Goal: Information Seeking & Learning: Learn about a topic

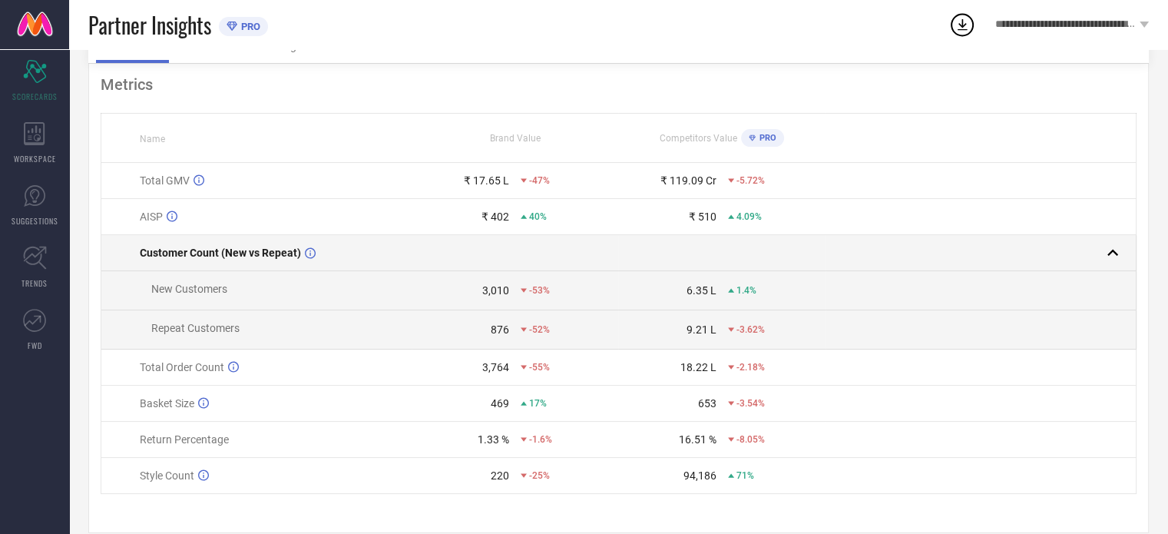
scroll to position [111, 0]
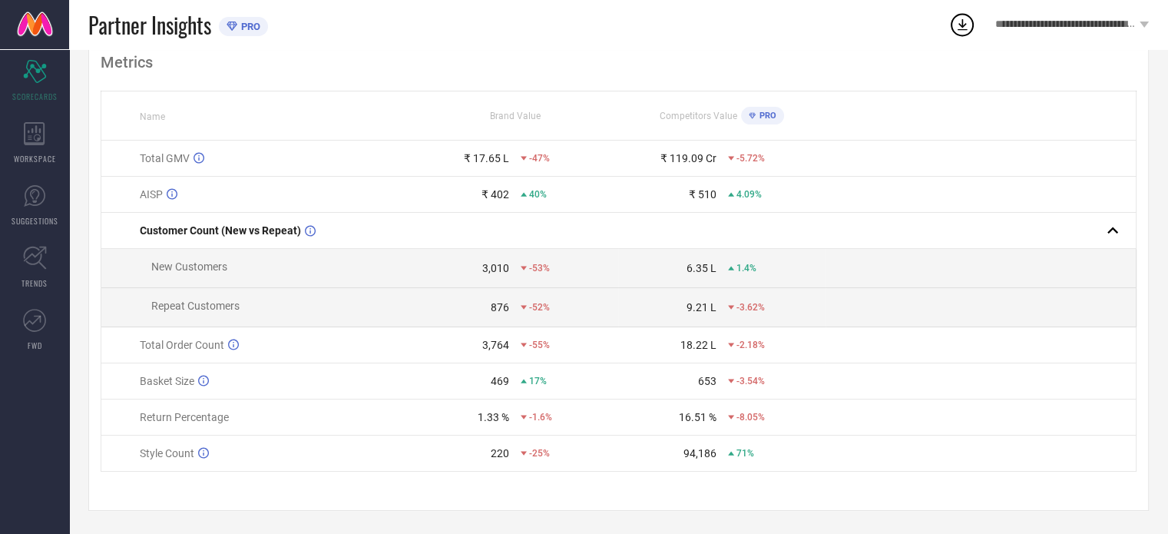
click at [697, 307] on div "9.21 L" at bounding box center [702, 307] width 30 height 12
click at [495, 344] on div "3,764" at bounding box center [495, 345] width 27 height 12
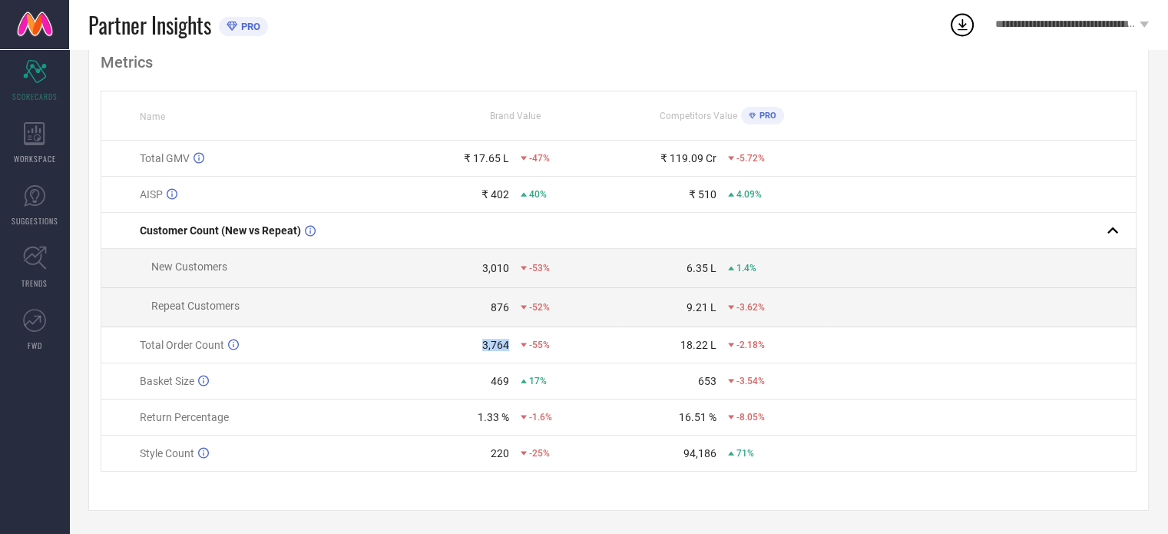
click at [495, 344] on div "3,764" at bounding box center [495, 345] width 27 height 12
click at [691, 339] on div "18.22 L" at bounding box center [699, 345] width 36 height 12
click at [495, 380] on div "469" at bounding box center [500, 381] width 18 height 12
click at [602, 386] on div "469 17%" at bounding box center [516, 381] width 206 height 12
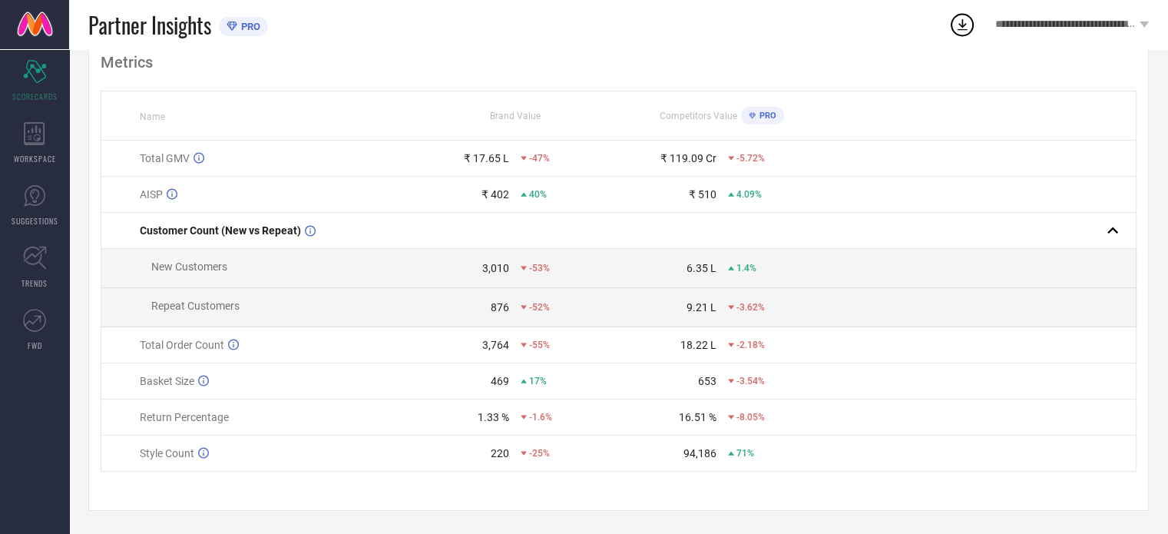
click at [697, 409] on td "16.51 % -8.05%" at bounding box center [721, 417] width 207 height 36
click at [701, 453] on div "94,186" at bounding box center [700, 453] width 33 height 12
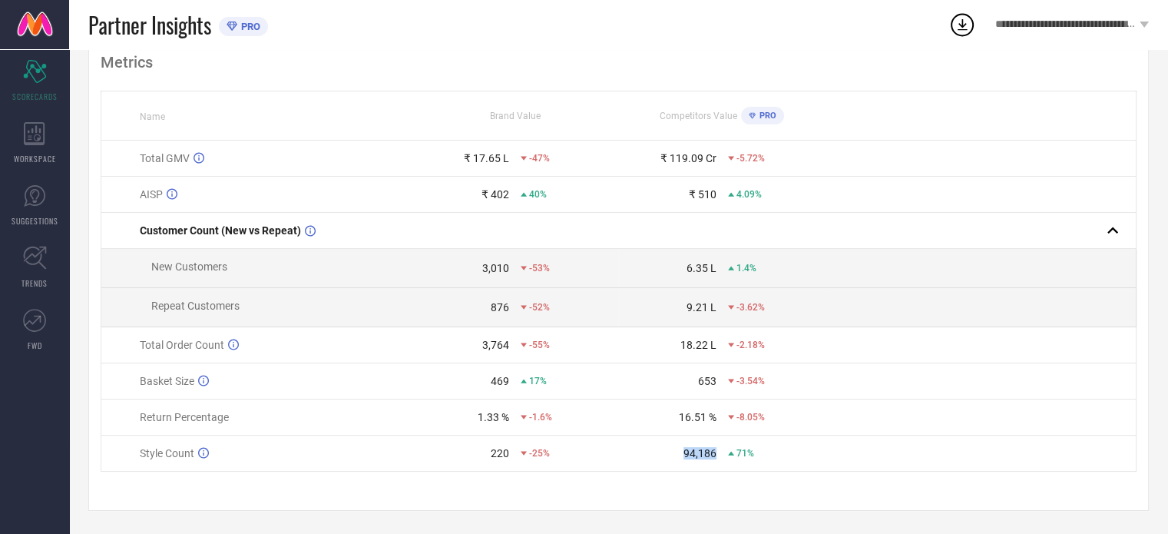
click at [701, 453] on div "94,186" at bounding box center [700, 453] width 33 height 12
click at [854, 436] on td at bounding box center [981, 454] width 310 height 36
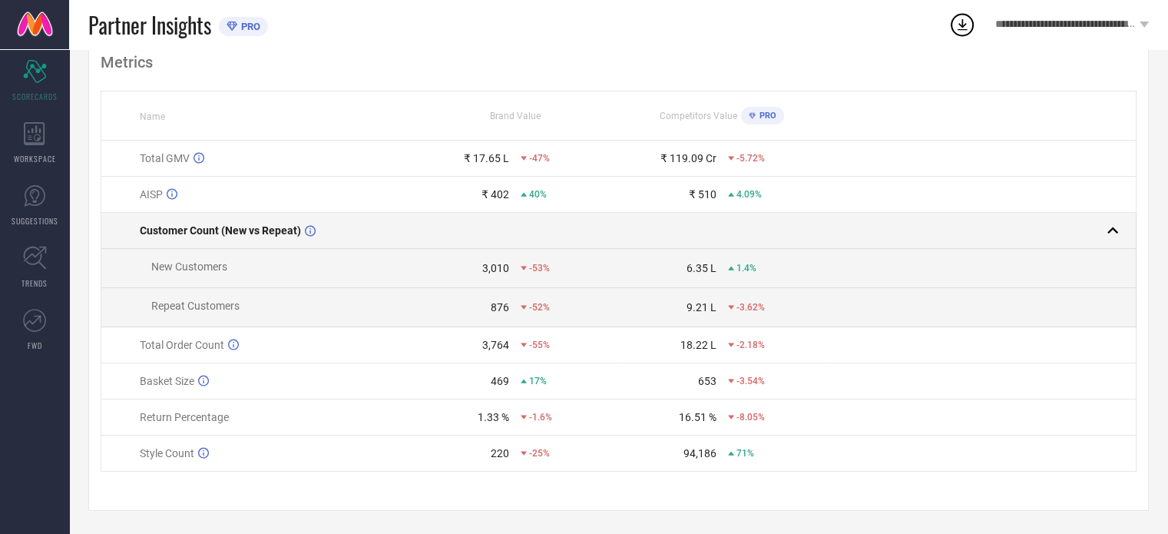
click at [1115, 234] on rect at bounding box center [1113, 231] width 22 height 22
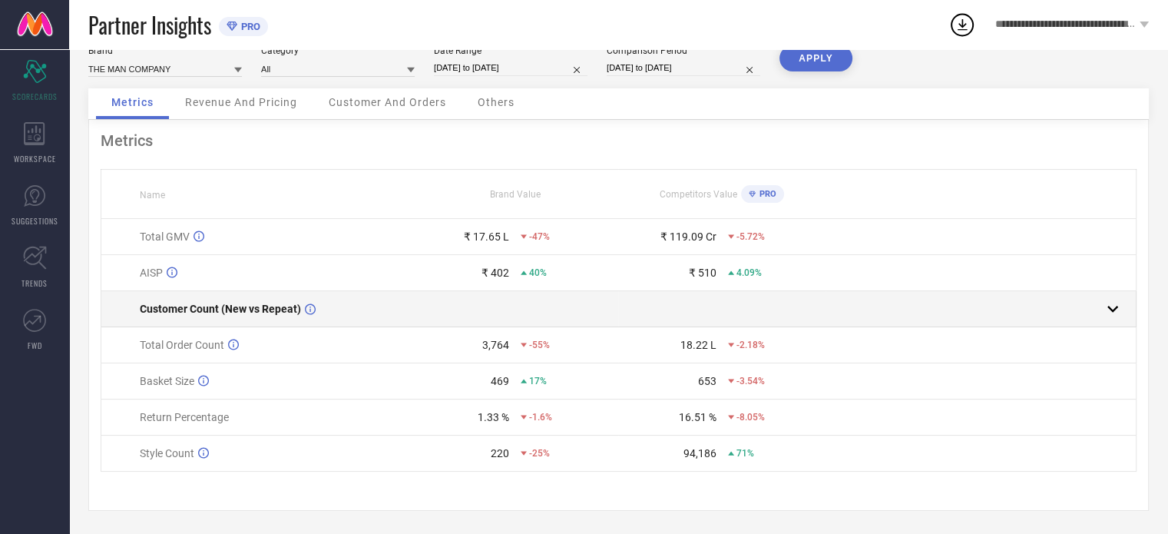
click at [1106, 310] on rect at bounding box center [1113, 309] width 22 height 22
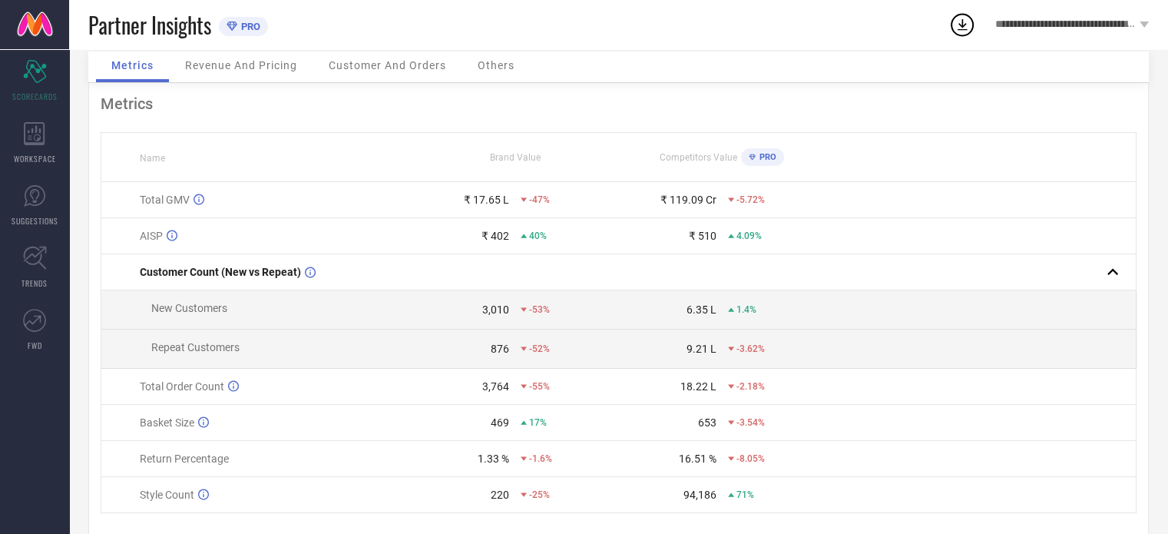
scroll to position [52, 0]
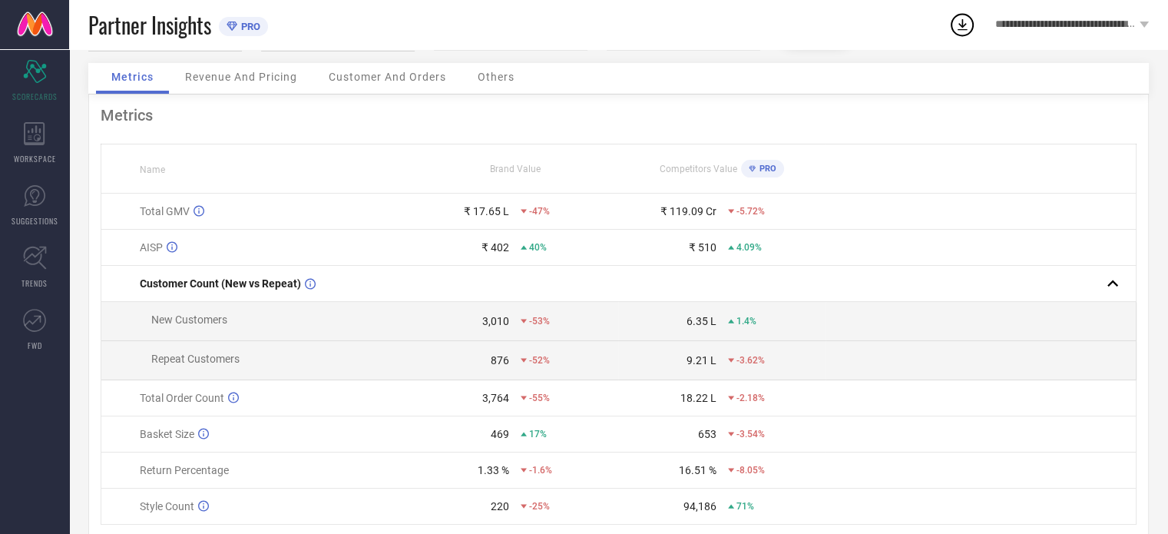
click at [237, 71] on span "Revenue And Pricing" at bounding box center [241, 77] width 112 height 12
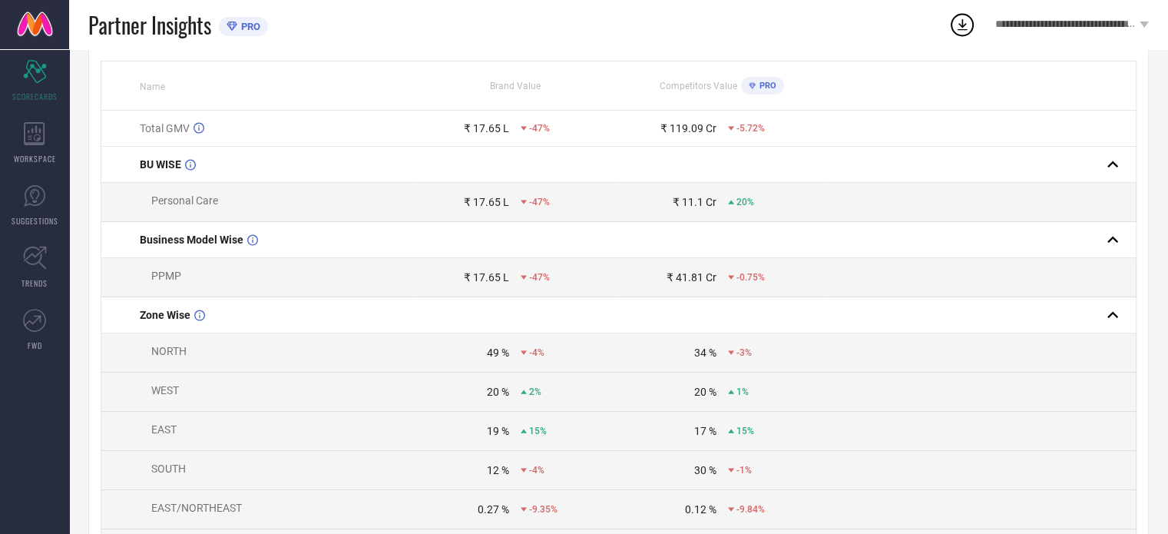
scroll to position [0, 0]
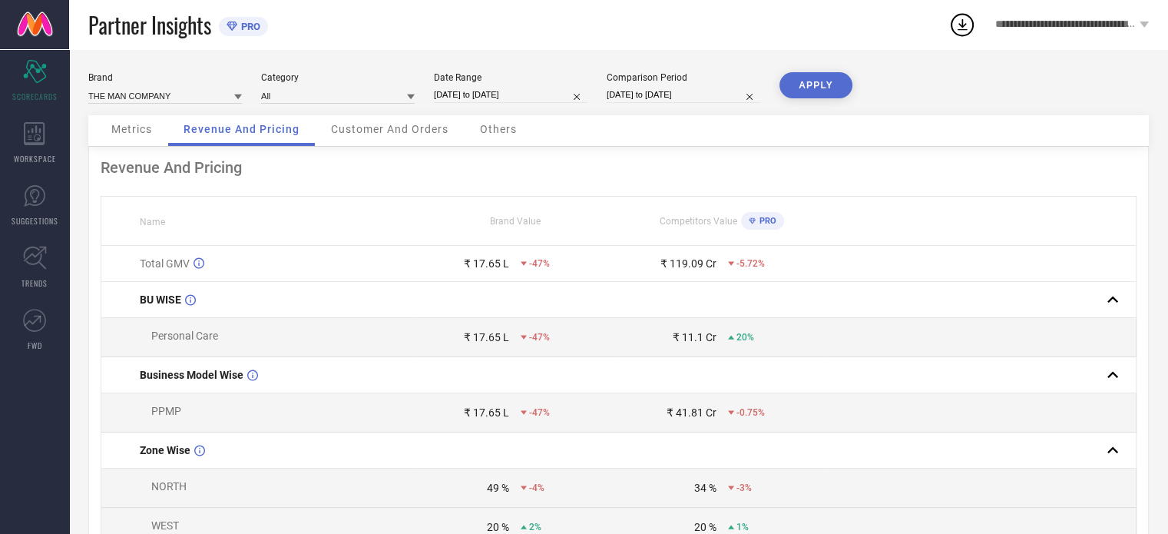
click at [363, 110] on div "Brand THE MAN COMPANY Category All Date Range [DATE] to [DATE] Comparison Perio…" at bounding box center [618, 93] width 1061 height 43
click at [369, 126] on span "Customer And Orders" at bounding box center [390, 129] width 118 height 12
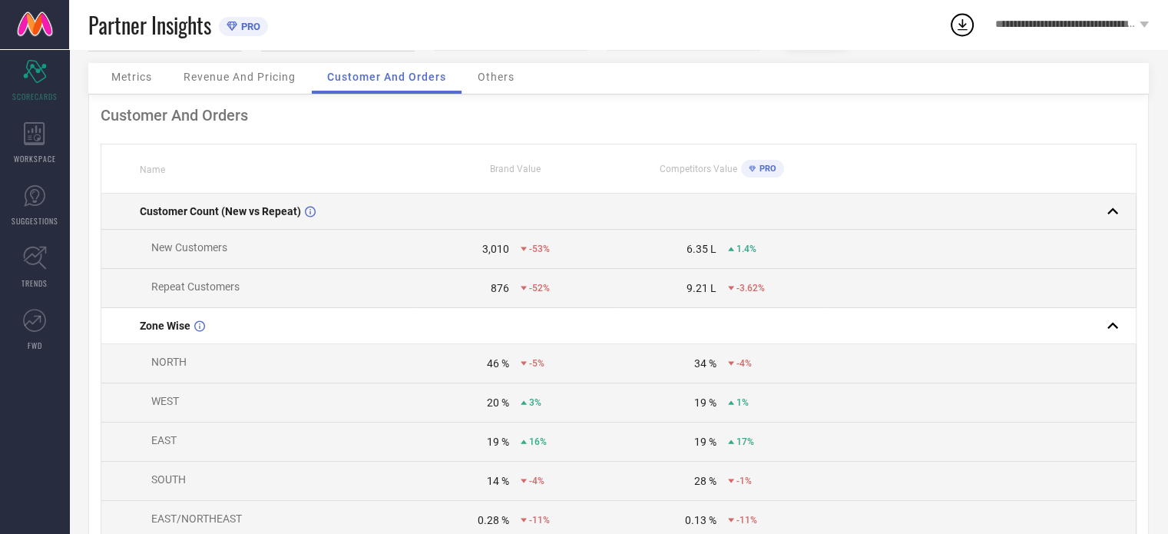
scroll to position [3, 0]
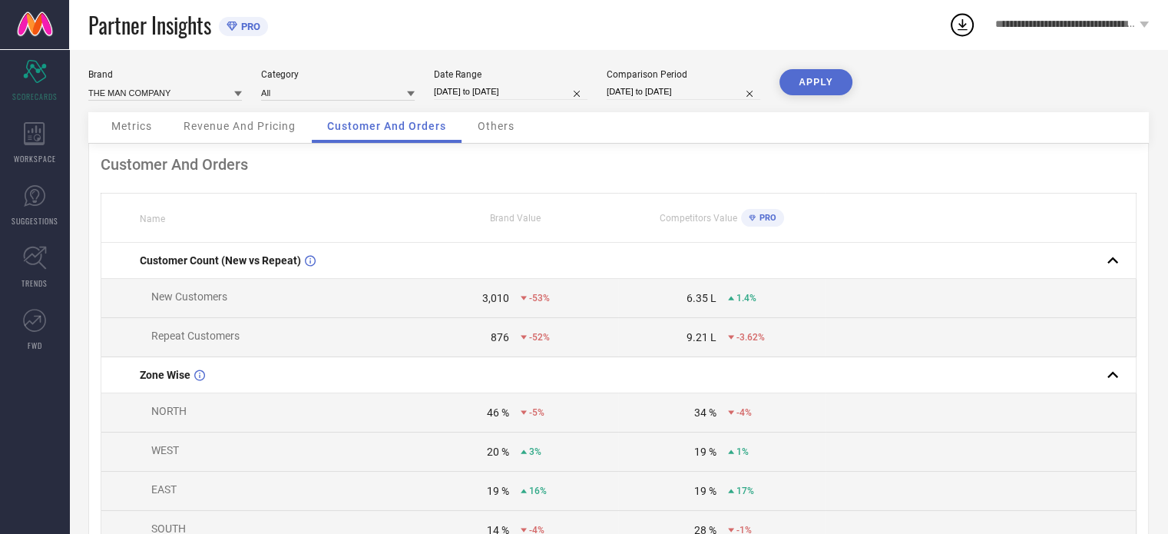
click at [492, 121] on span "Others" at bounding box center [496, 126] width 37 height 12
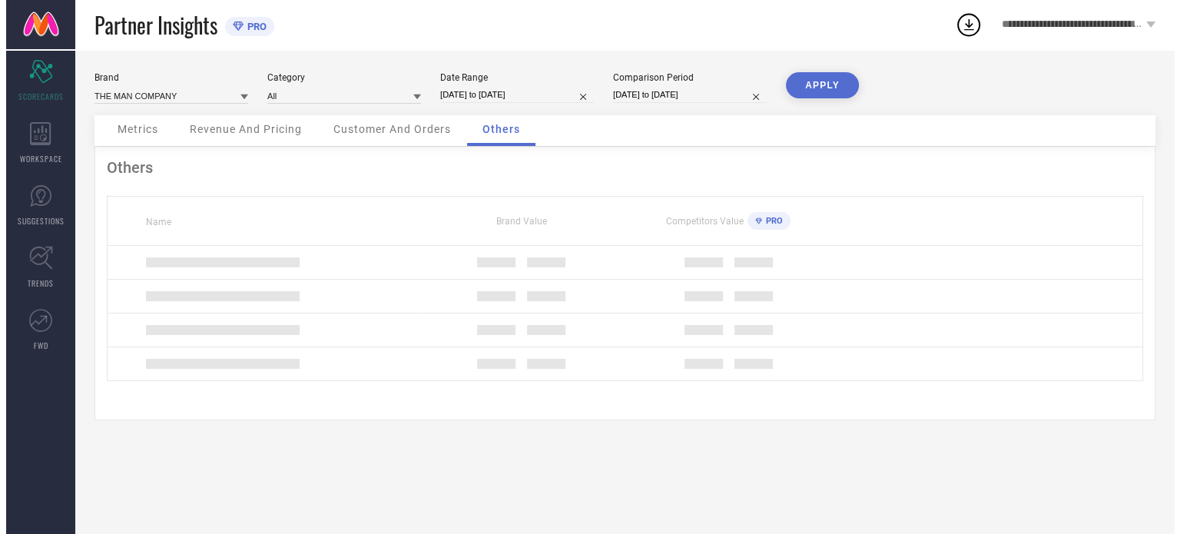
scroll to position [0, 0]
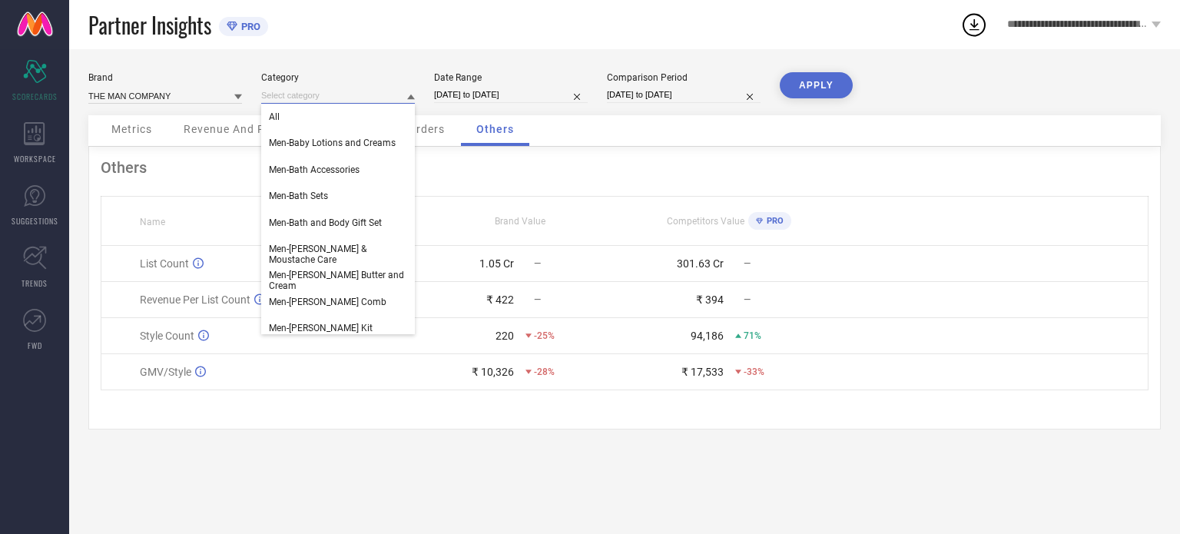
click at [386, 94] on input at bounding box center [338, 96] width 154 height 16
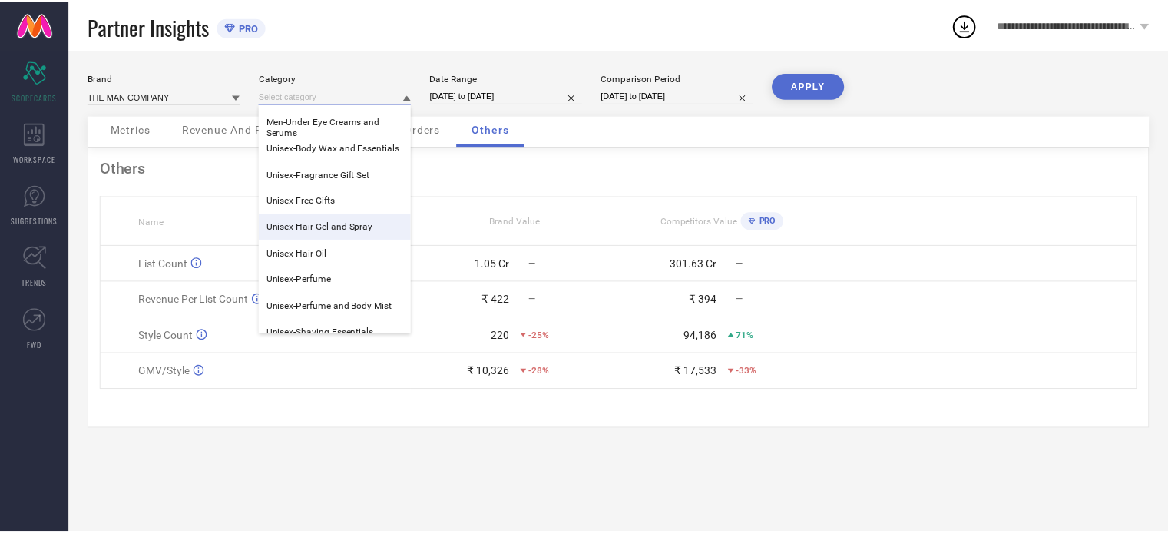
scroll to position [2280, 0]
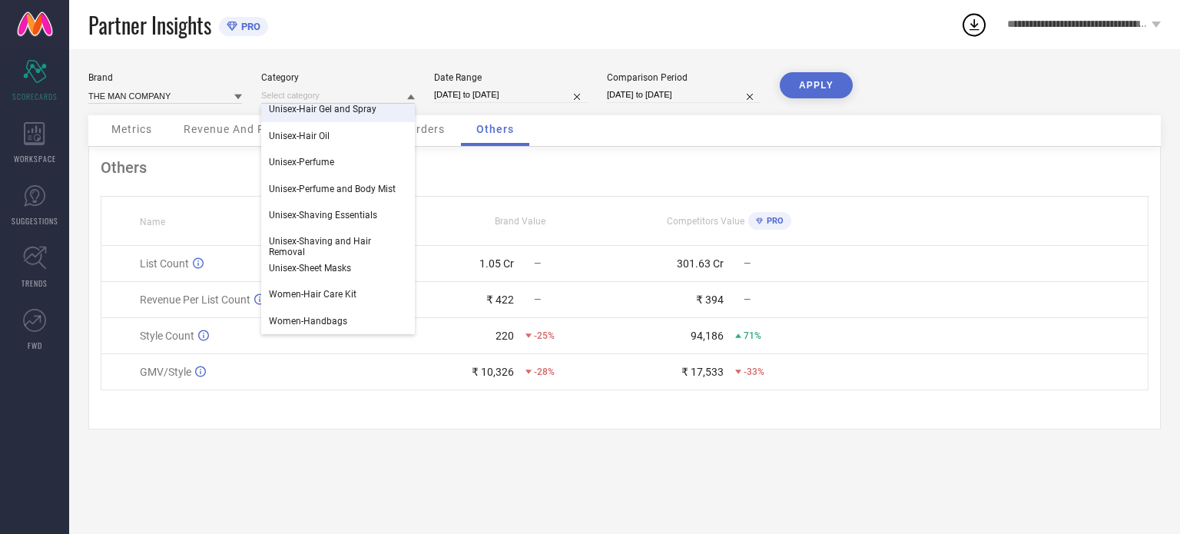
click at [387, 34] on div "Partner Insights PRO" at bounding box center [524, 24] width 872 height 49
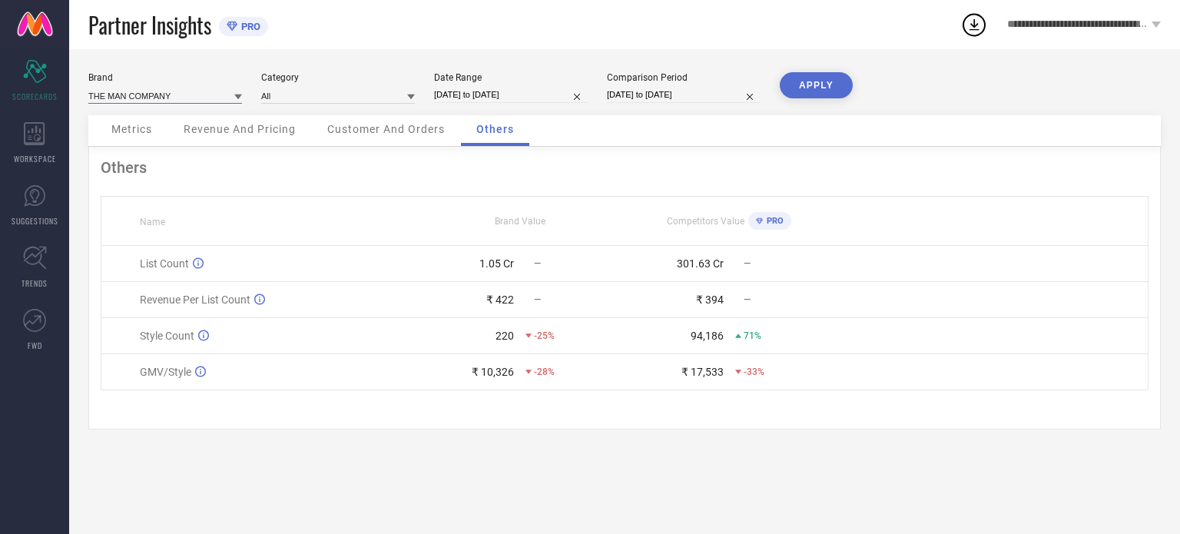
click at [232, 93] on input at bounding box center [165, 96] width 154 height 16
click at [330, 43] on div "Partner Insights PRO" at bounding box center [524, 24] width 872 height 49
click at [531, 373] on icon at bounding box center [528, 371] width 6 height 4
click at [145, 131] on span "Metrics" at bounding box center [131, 129] width 41 height 12
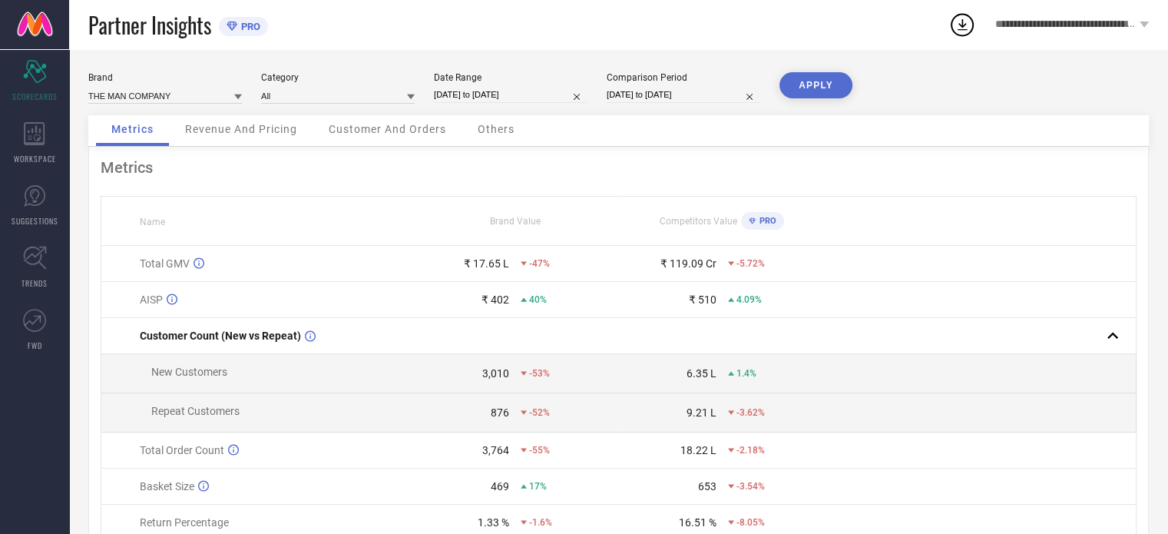
click at [754, 221] on icon at bounding box center [752, 221] width 7 height 8
click at [724, 199] on th "Competitors Value PRO" at bounding box center [721, 221] width 207 height 49
click at [35, 139] on icon at bounding box center [34, 133] width 21 height 23
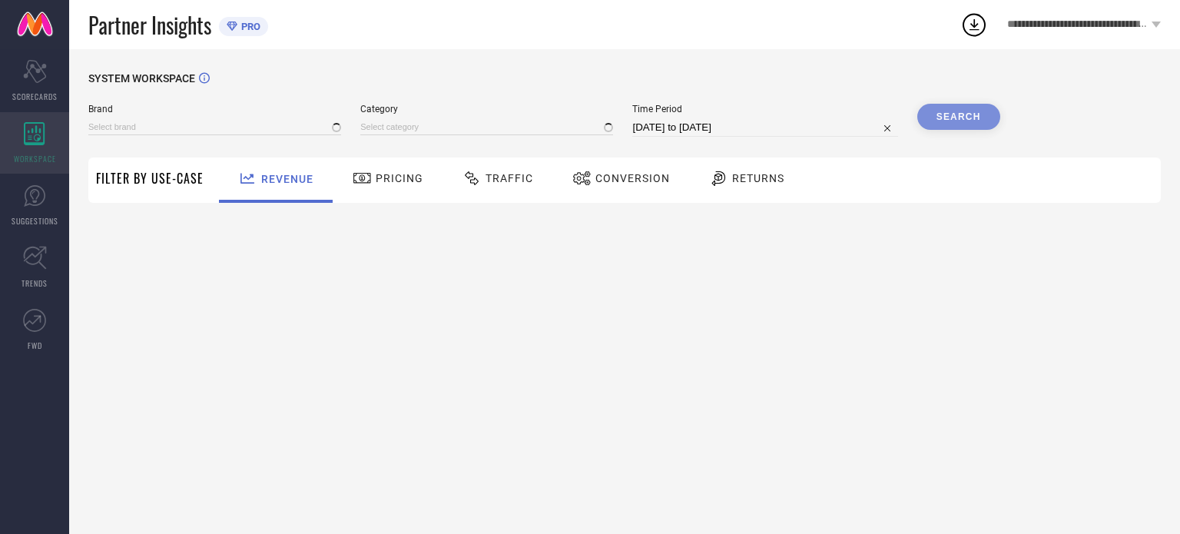
type input "THE MAN COMPANY"
type input "All"
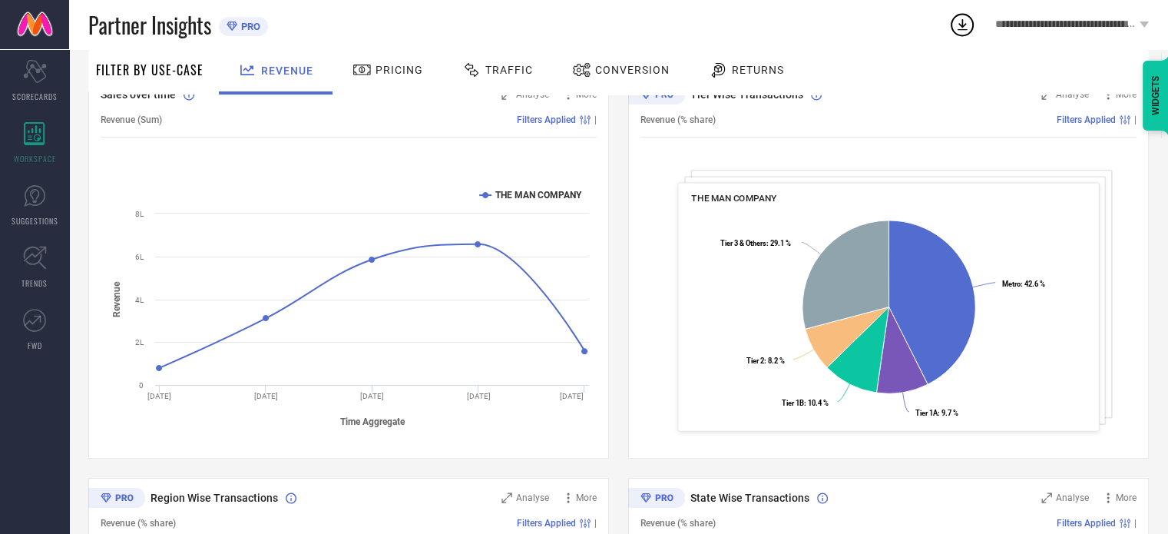
scroll to position [192, 0]
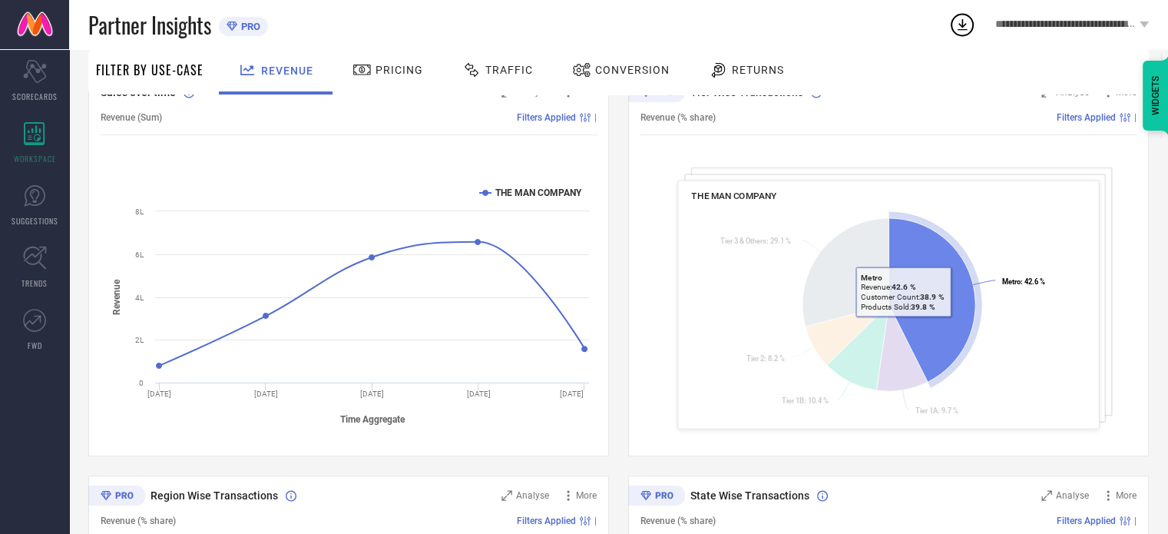
drag, startPoint x: 920, startPoint y: 267, endPoint x: 879, endPoint y: 253, distance: 44.0
click at [888, 254] on g at bounding box center [893, 301] width 180 height 180
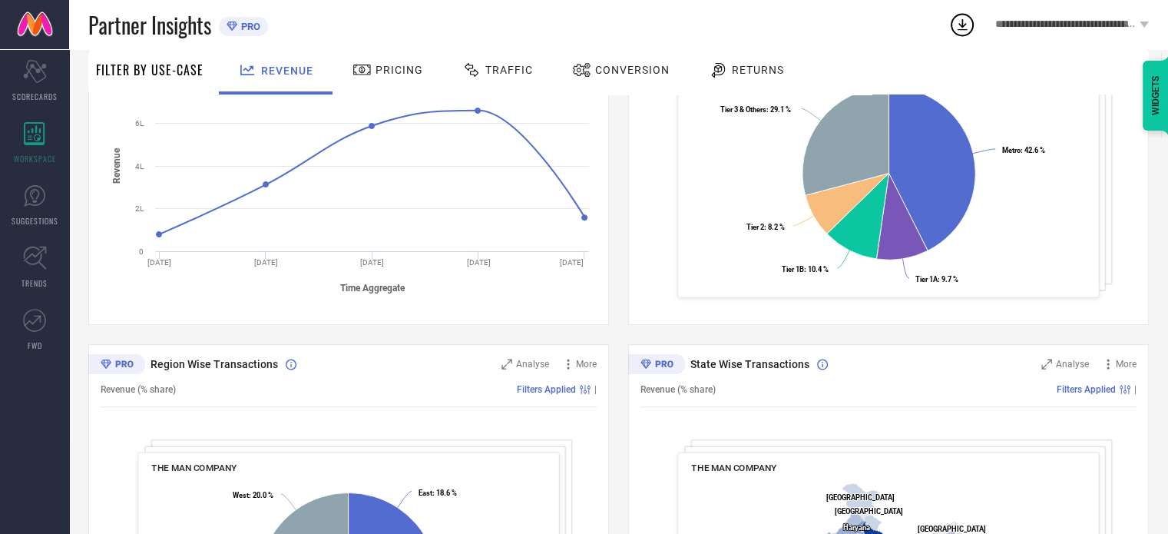
scroll to position [293, 0]
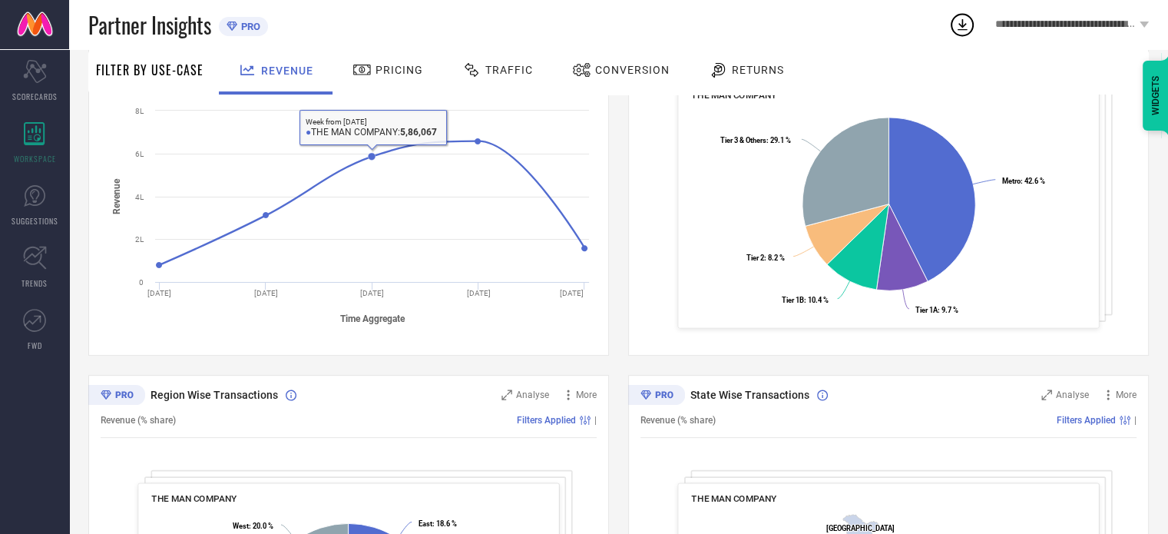
click at [388, 73] on span "Pricing" at bounding box center [400, 70] width 48 height 12
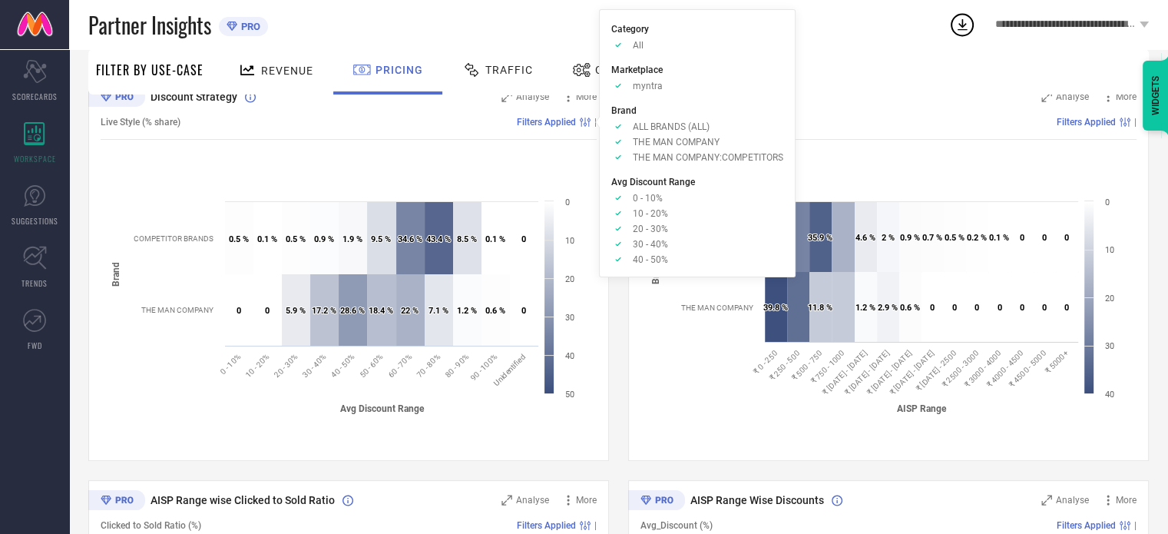
scroll to position [187, 0]
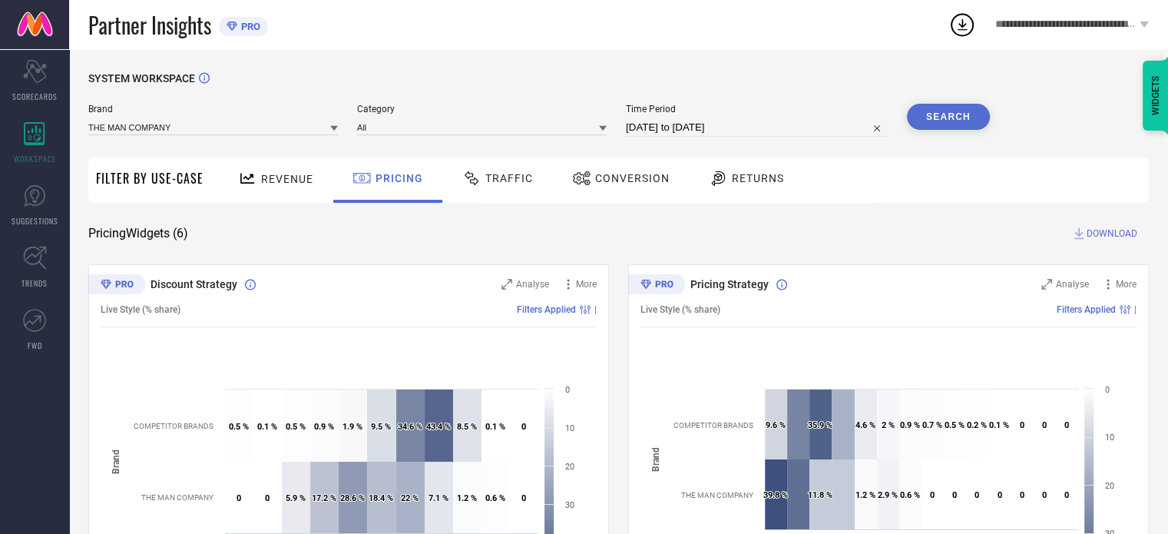
click at [495, 190] on div "Traffic" at bounding box center [498, 178] width 78 height 26
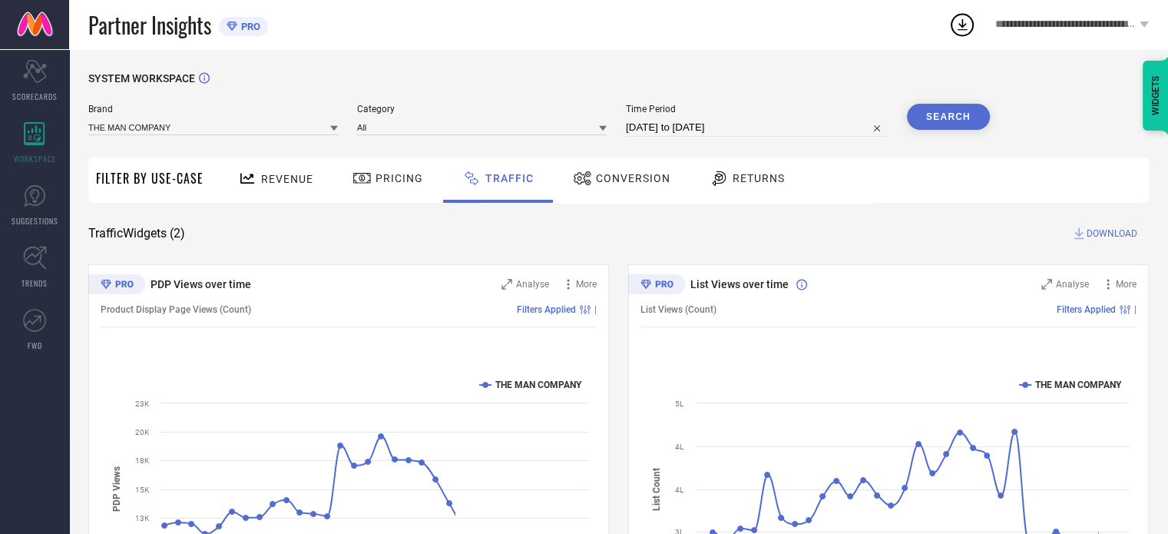
click at [612, 303] on div "PDP Views over time Analyse More Product Display Page Views (Count) Filters App…" at bounding box center [618, 456] width 1061 height 384
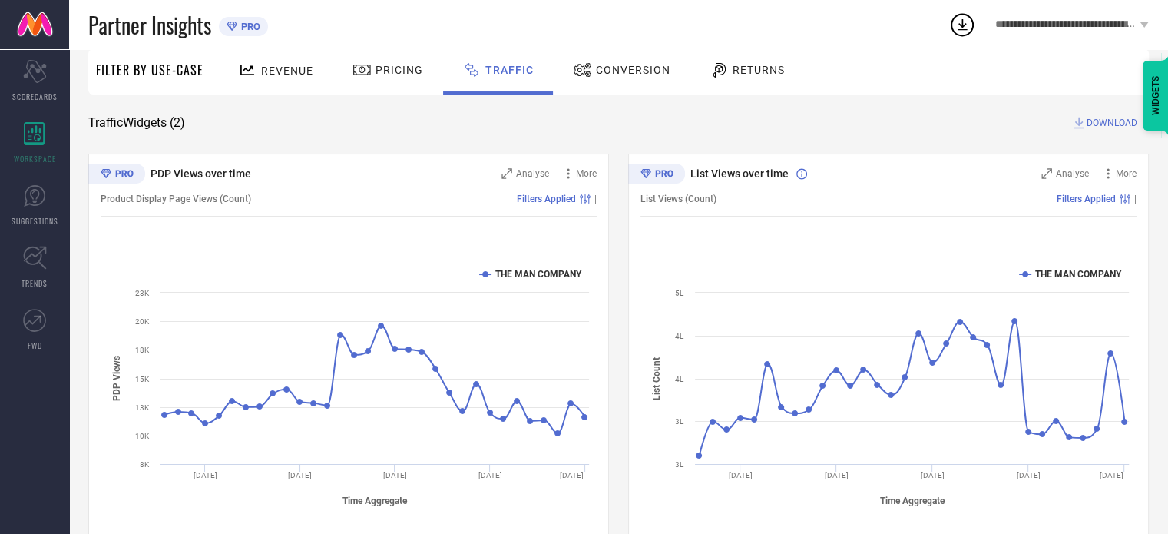
scroll to position [138, 0]
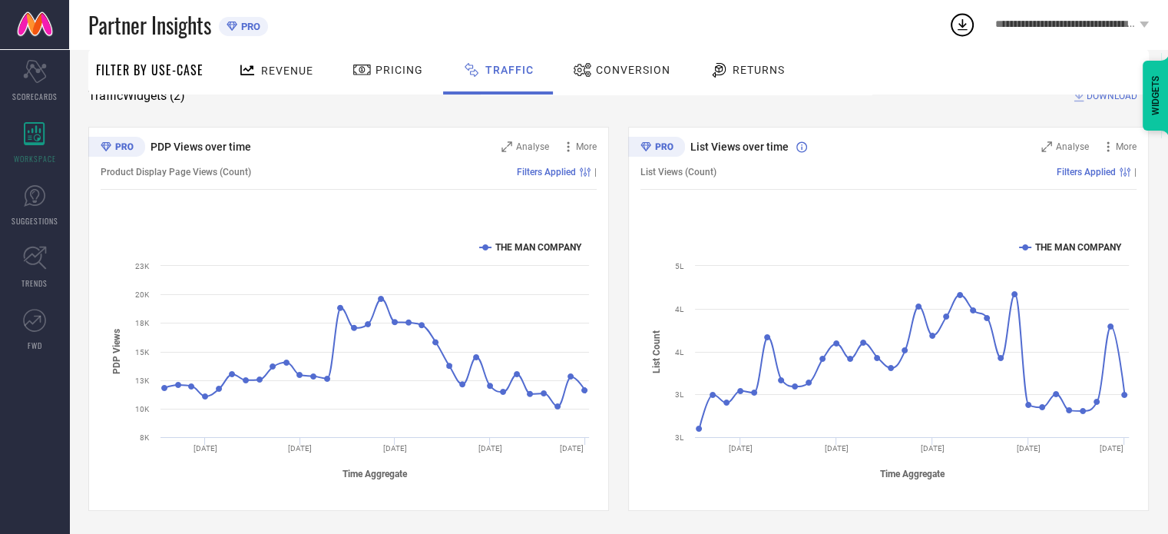
click at [619, 423] on div "PDP Views over time Analyse More Product Display Page Views (Count) Filters App…" at bounding box center [618, 319] width 1061 height 384
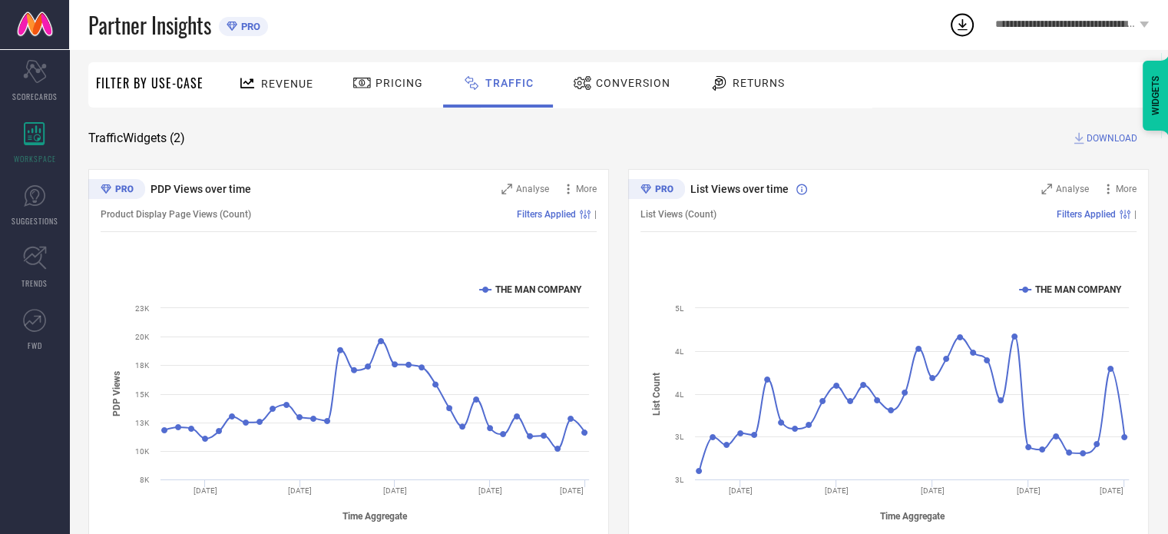
scroll to position [92, 0]
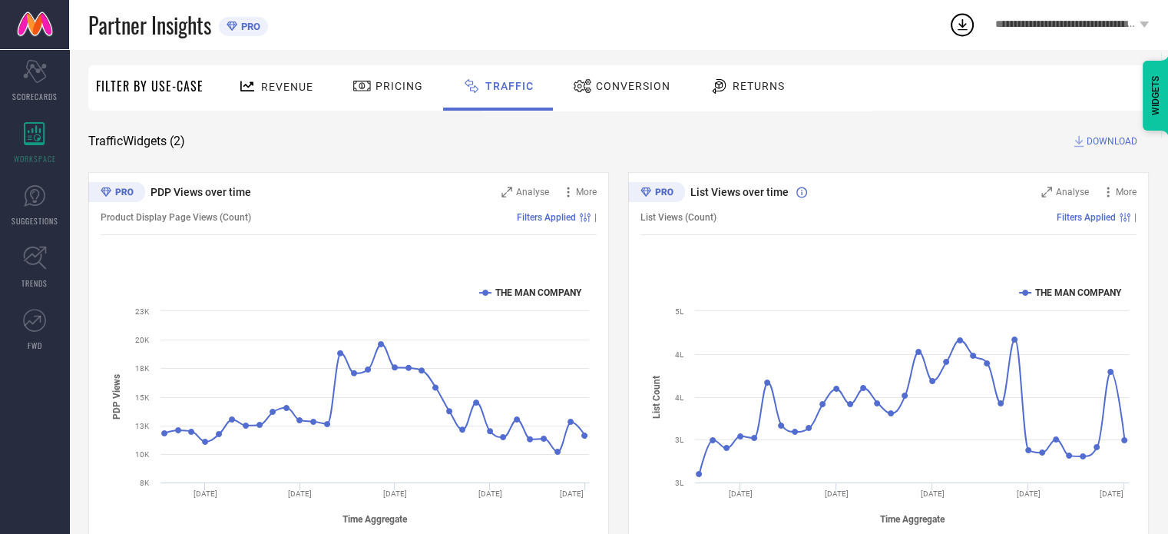
click at [633, 99] on div "Conversion" at bounding box center [621, 86] width 105 height 26
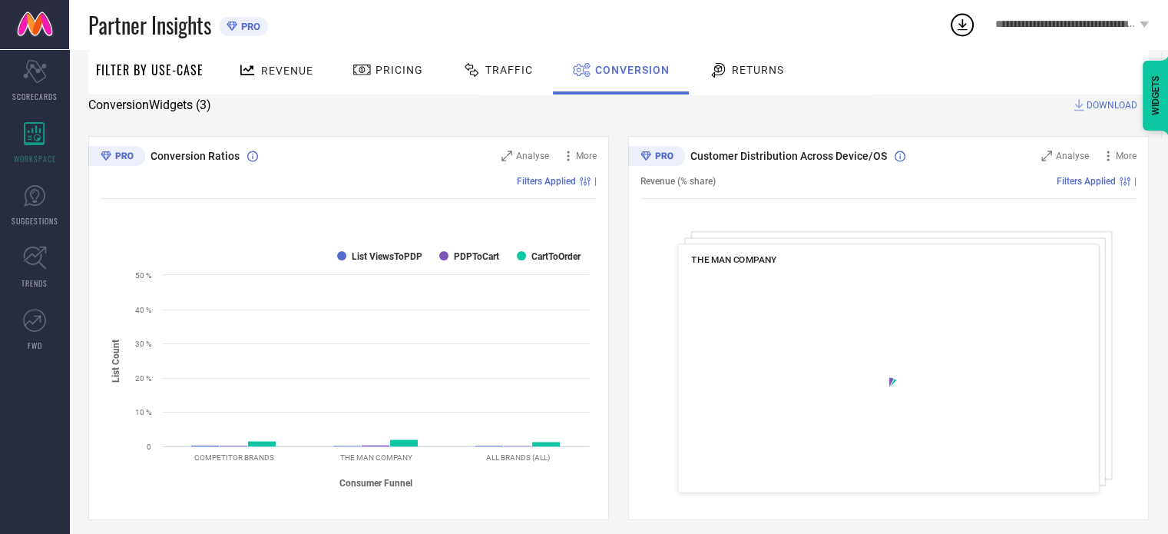
scroll to position [129, 0]
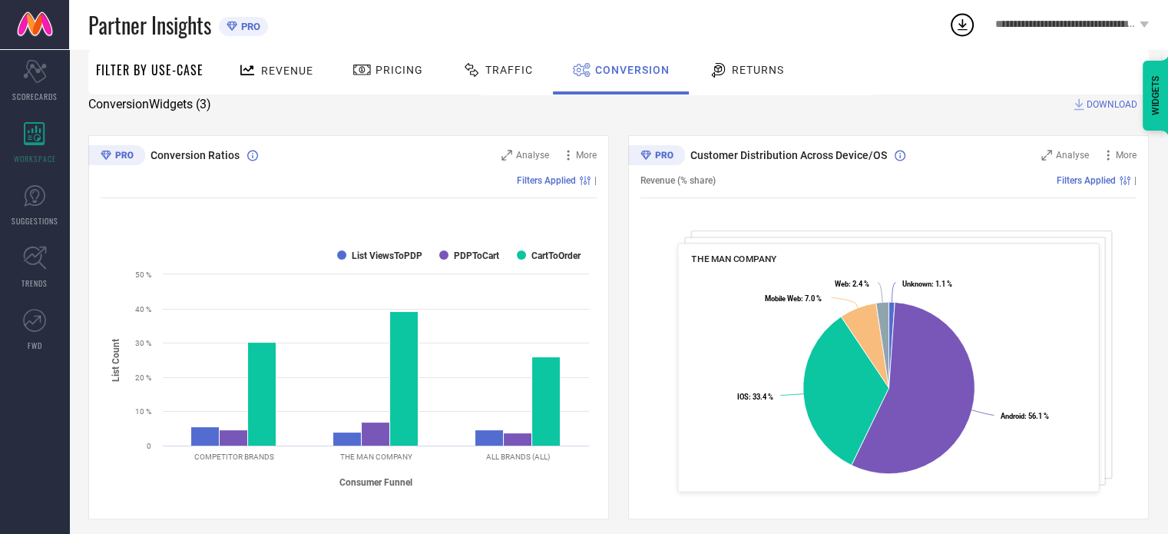
click at [619, 301] on div "Conversion Ratios Analyse More Filters Applied | Created with Highcharts 9.3.3 …" at bounding box center [618, 528] width 1061 height 787
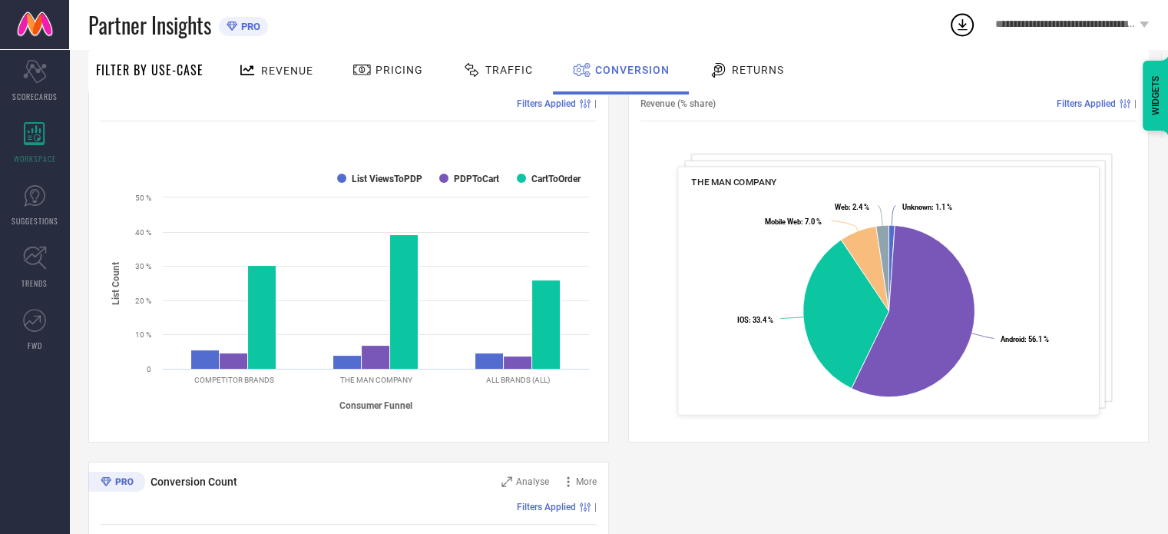
scroll to position [111, 0]
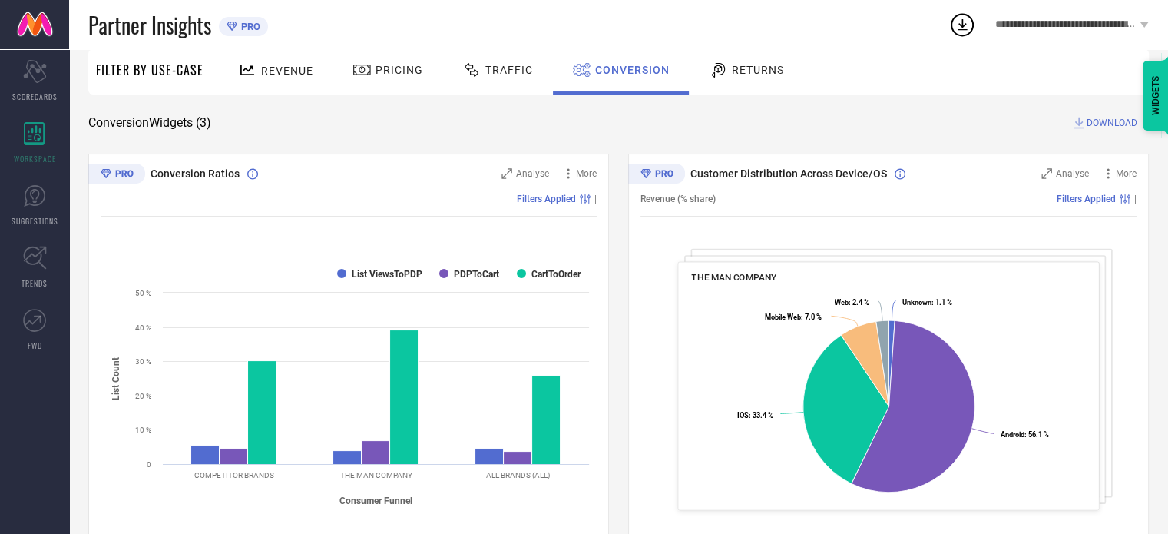
click at [760, 70] on span "Returns" at bounding box center [758, 70] width 52 height 12
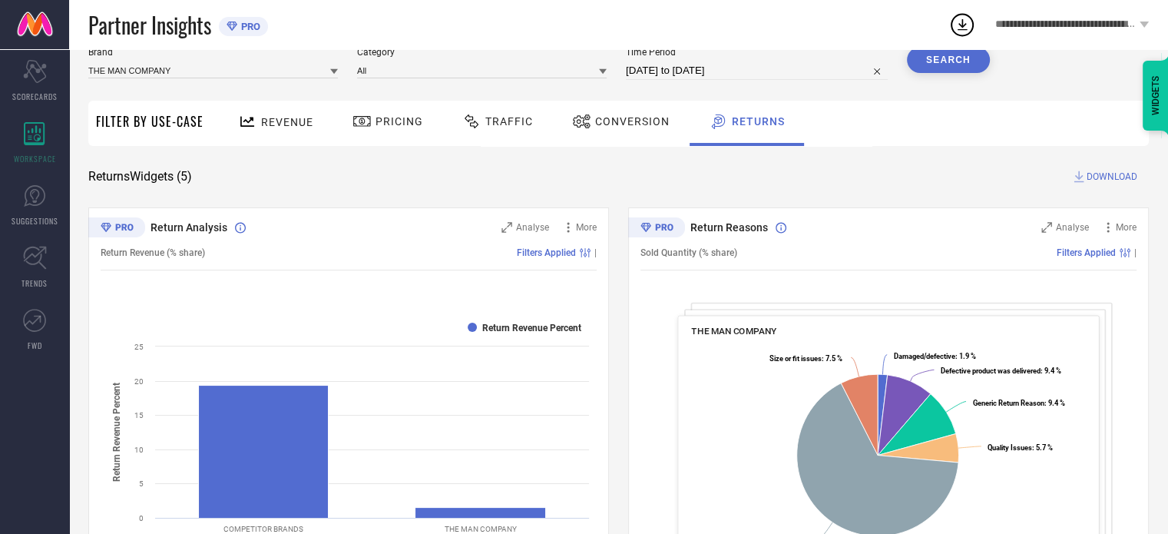
scroll to position [0, 0]
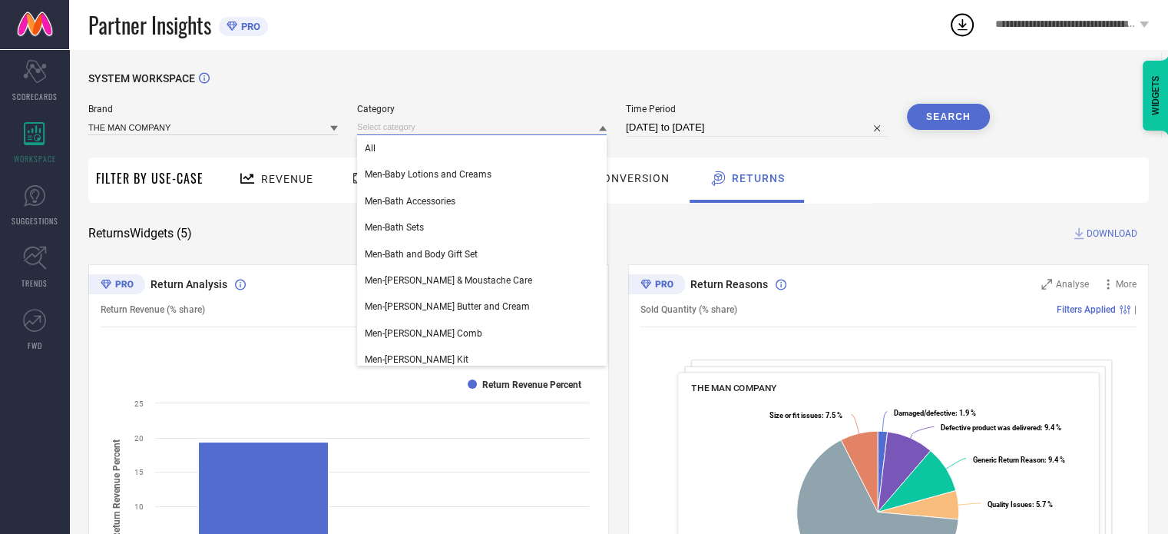
click at [429, 126] on input at bounding box center [482, 127] width 250 height 16
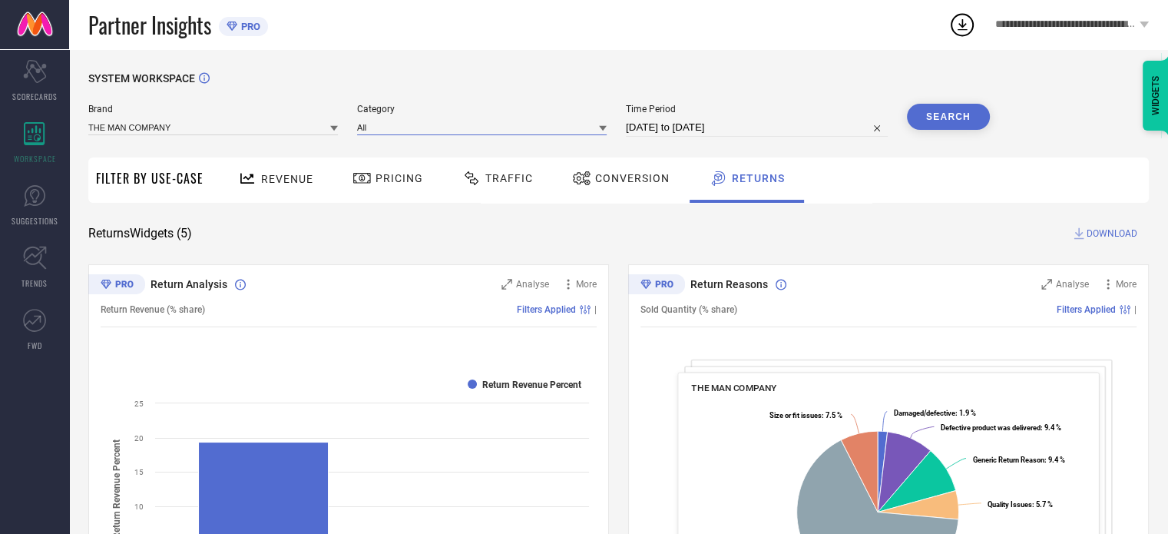
click at [560, 128] on input at bounding box center [482, 127] width 250 height 16
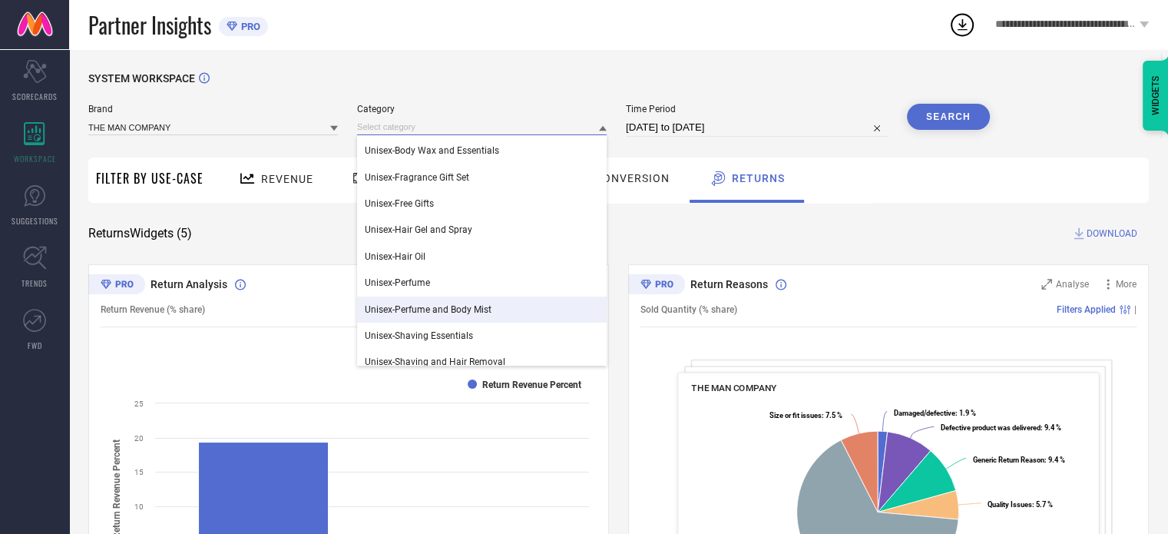
scroll to position [2280, 0]
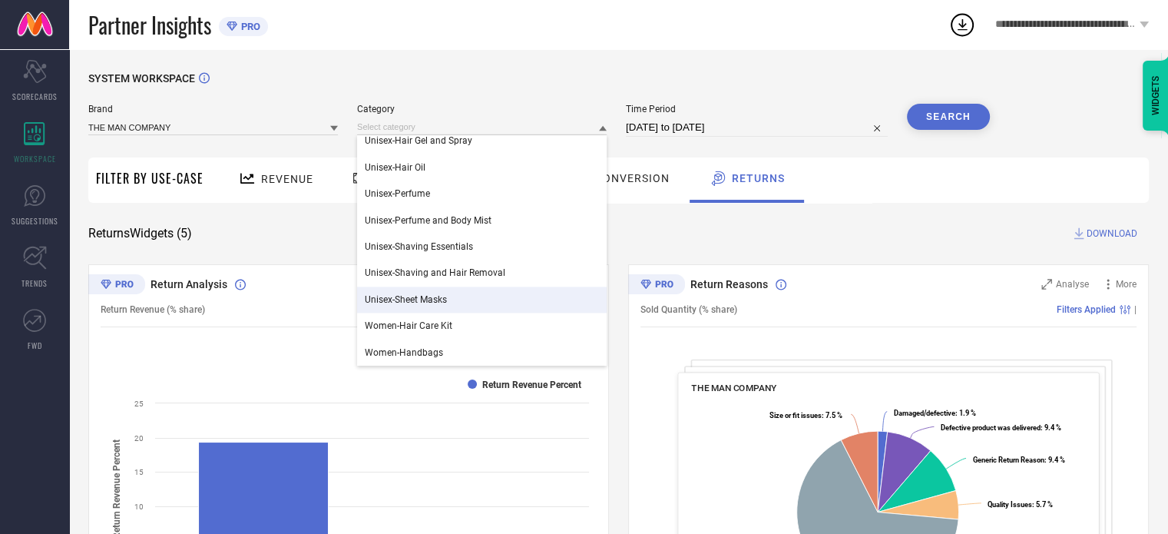
click at [287, 227] on div "Returns Widgets ( 5 ) DOWNLOAD" at bounding box center [618, 233] width 1061 height 15
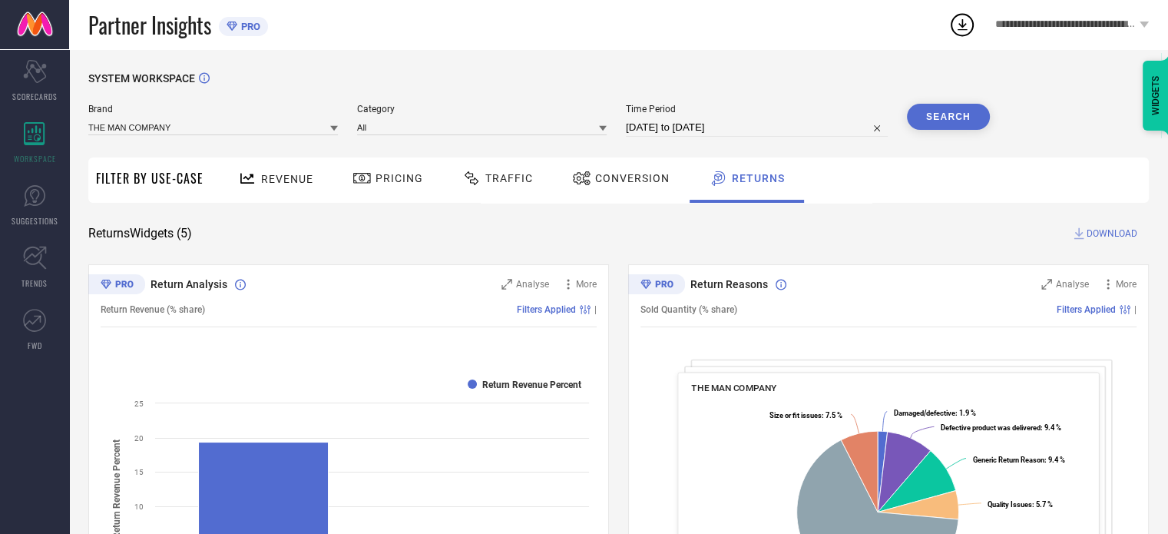
click at [260, 193] on div "Revenue" at bounding box center [276, 179] width 114 height 45
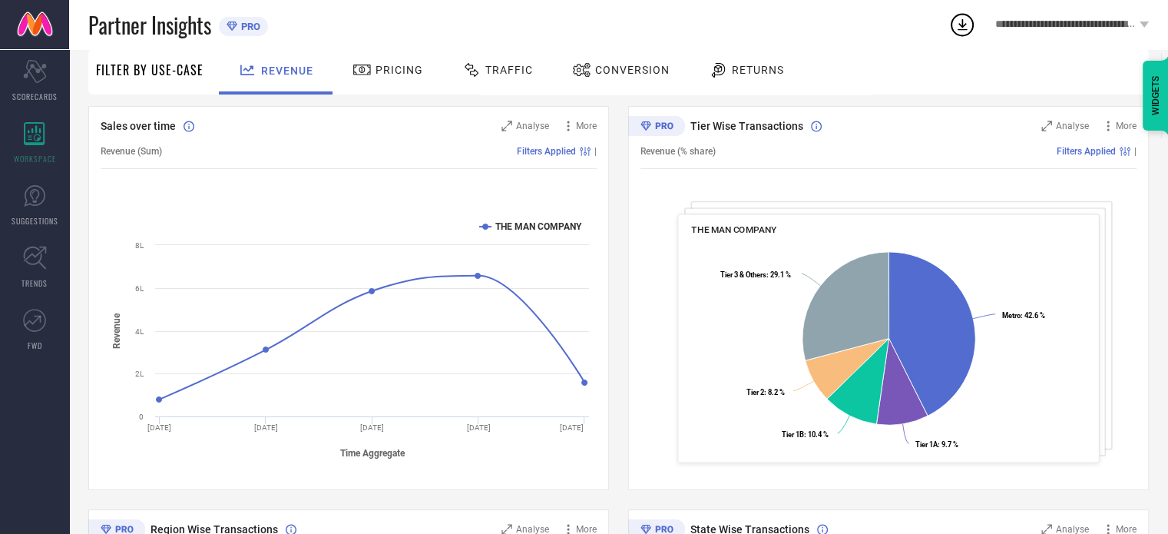
scroll to position [169, 0]
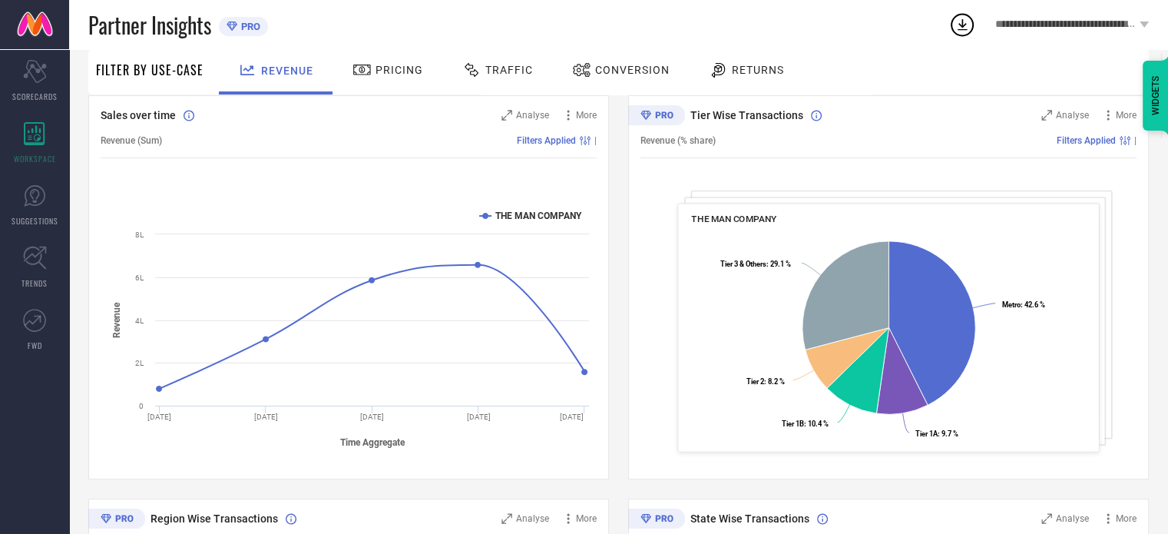
click at [1129, 424] on div "Tier Wise Transactions Analyse More Revenue (% share) Filters Applied | THE MAN…" at bounding box center [888, 287] width 521 height 384
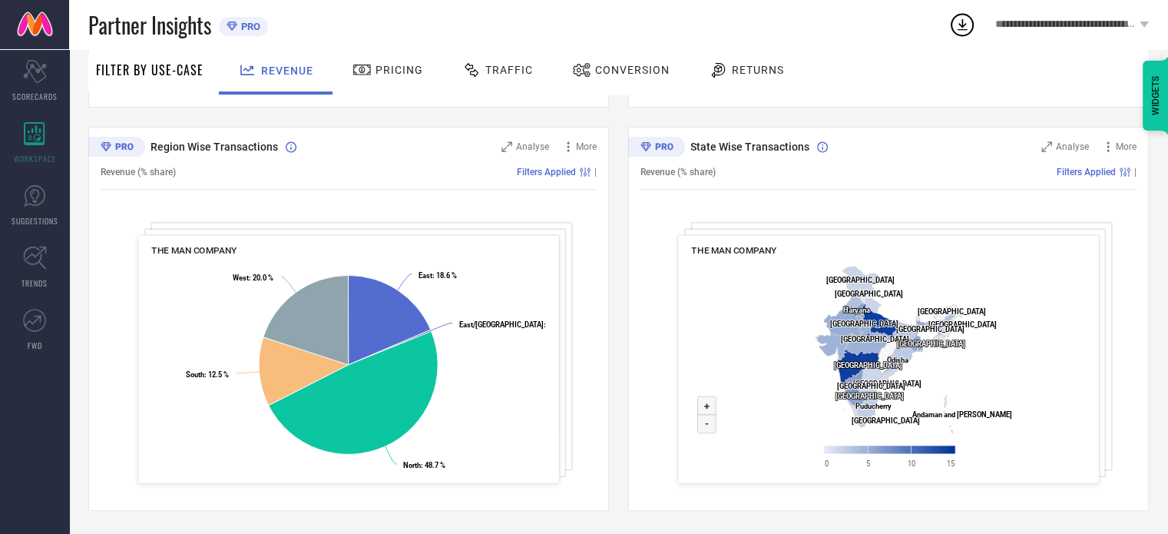
scroll to position [0, 0]
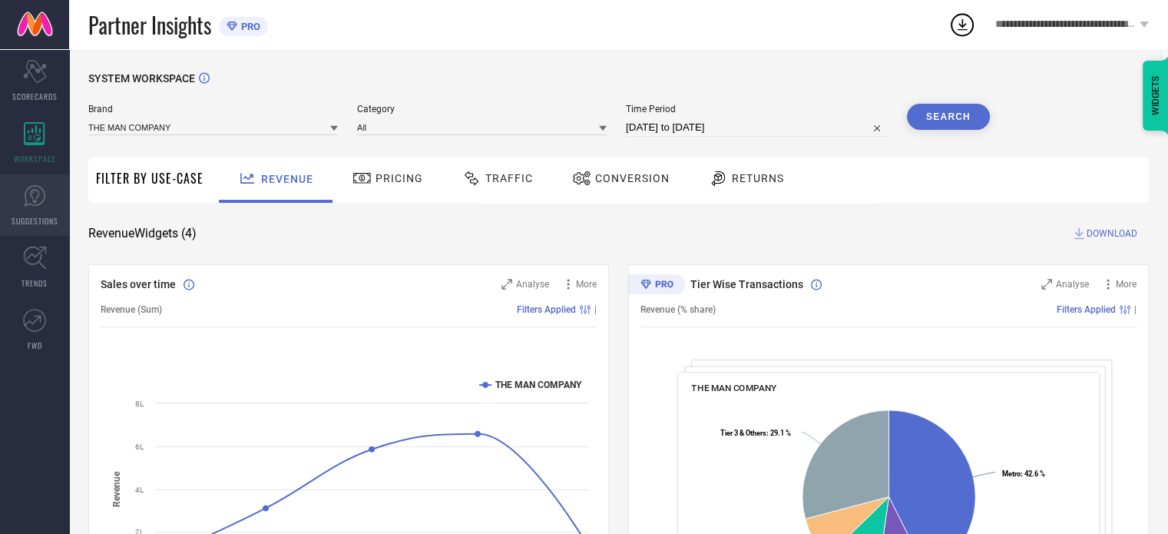
click at [28, 208] on link "SUGGESTIONS" at bounding box center [34, 204] width 69 height 61
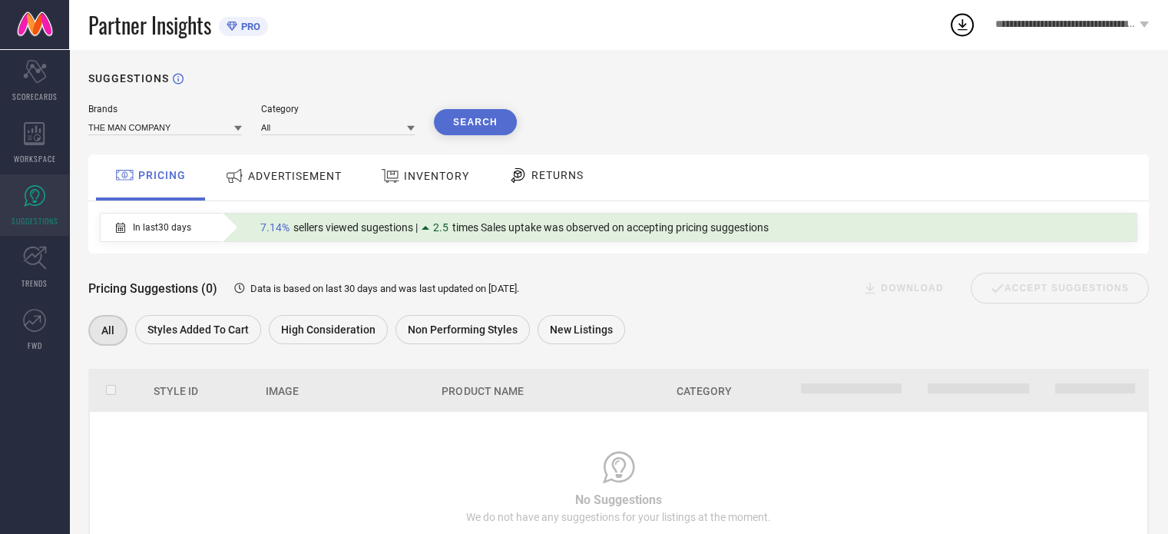
click at [290, 184] on div "ADVERTISEMENT" at bounding box center [283, 176] width 124 height 28
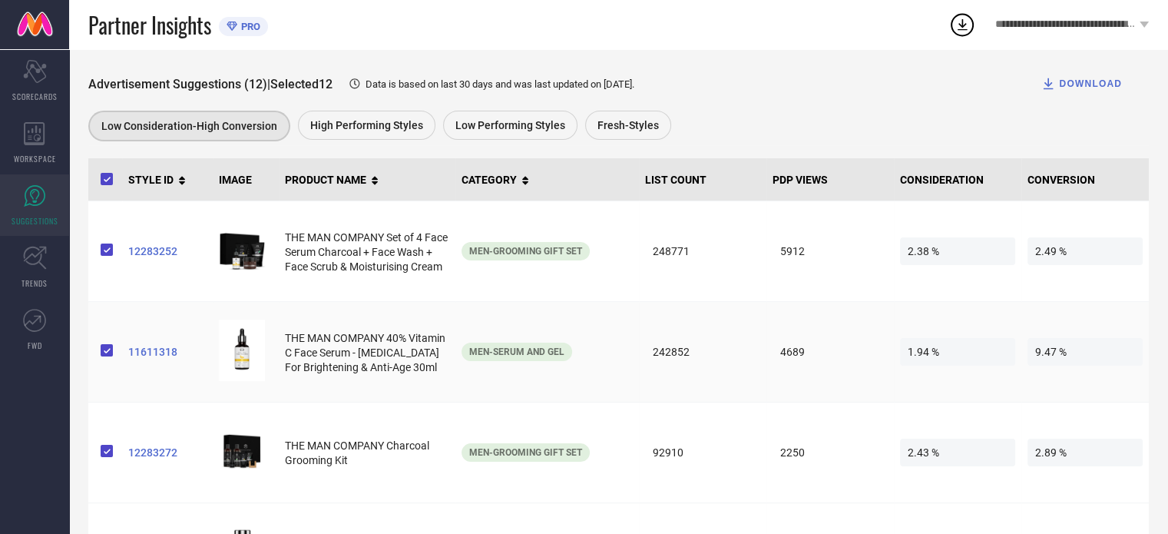
scroll to position [206, 0]
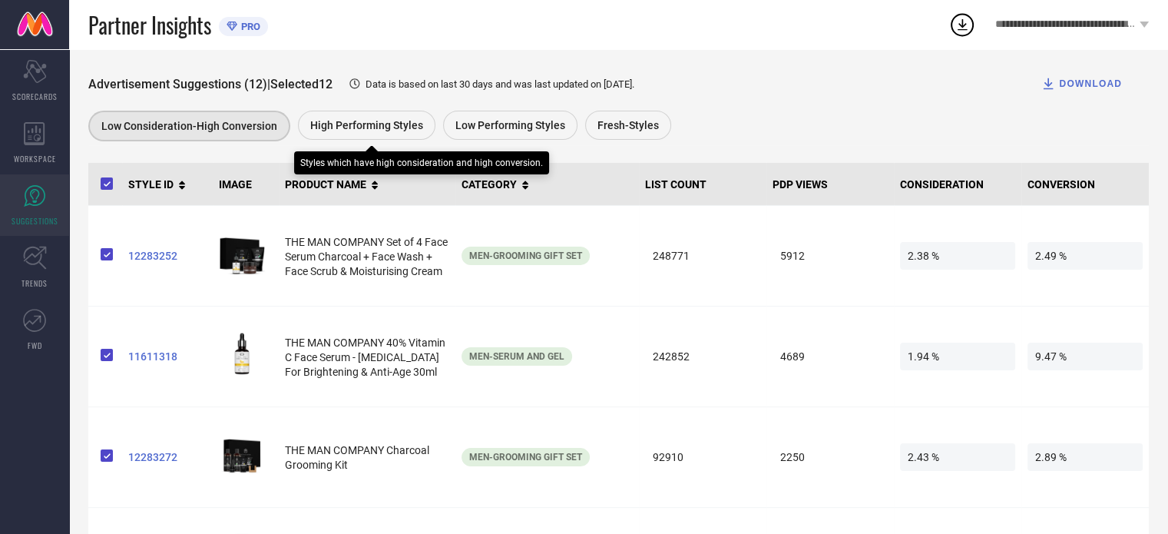
click at [360, 123] on span "High Performing Styles" at bounding box center [366, 125] width 113 height 12
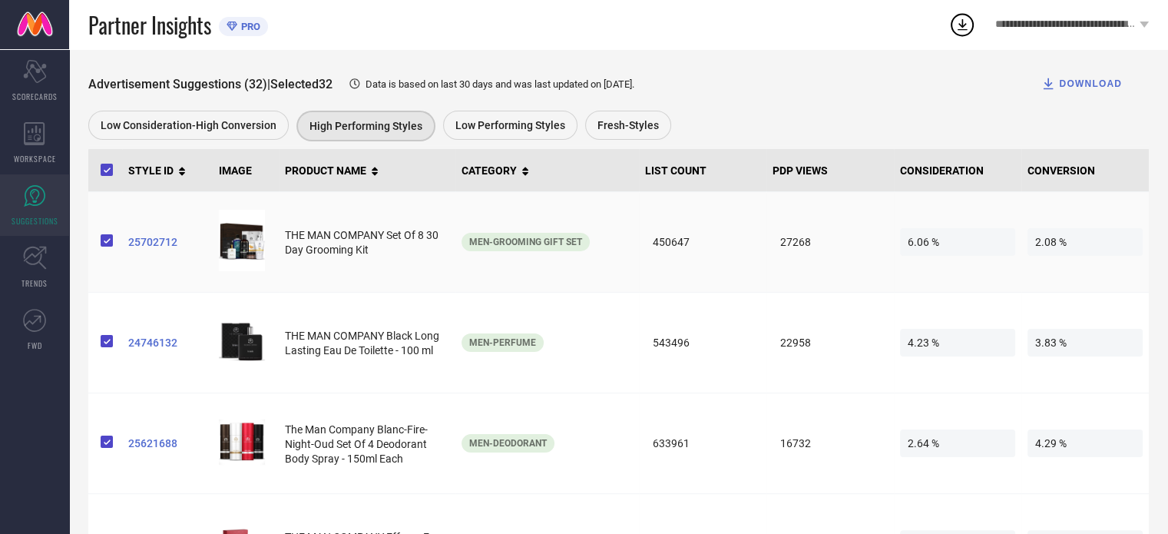
scroll to position [218, 0]
click at [41, 253] on icon at bounding box center [34, 258] width 23 height 23
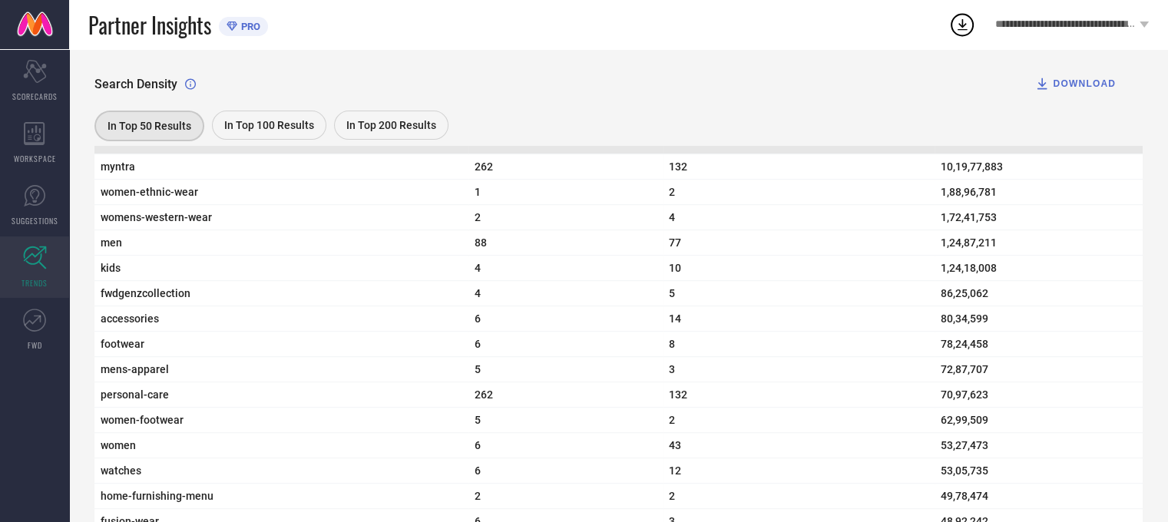
scroll to position [548, 0]
click at [283, 124] on span "In Top 100 Results" at bounding box center [269, 125] width 90 height 12
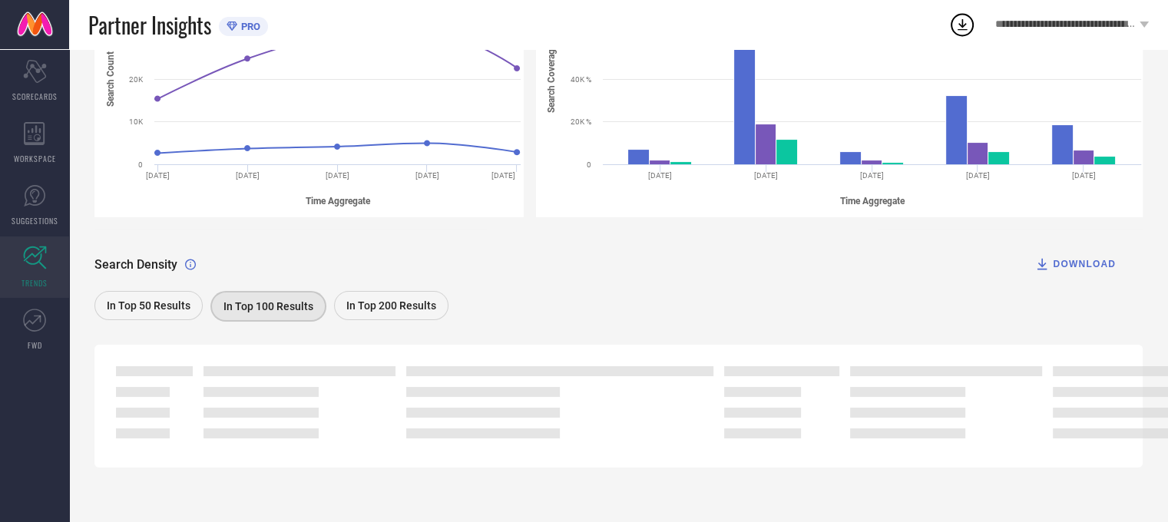
scroll to position [301, 0]
click at [134, 303] on span "In Top 50 Results" at bounding box center [149, 306] width 84 height 12
click at [778, 300] on div "In Top 50 Results In Top 100 Results In Top 200 Results" at bounding box center [610, 308] width 1033 height 35
click at [1078, 260] on div "DOWNLOAD" at bounding box center [1075, 264] width 81 height 15
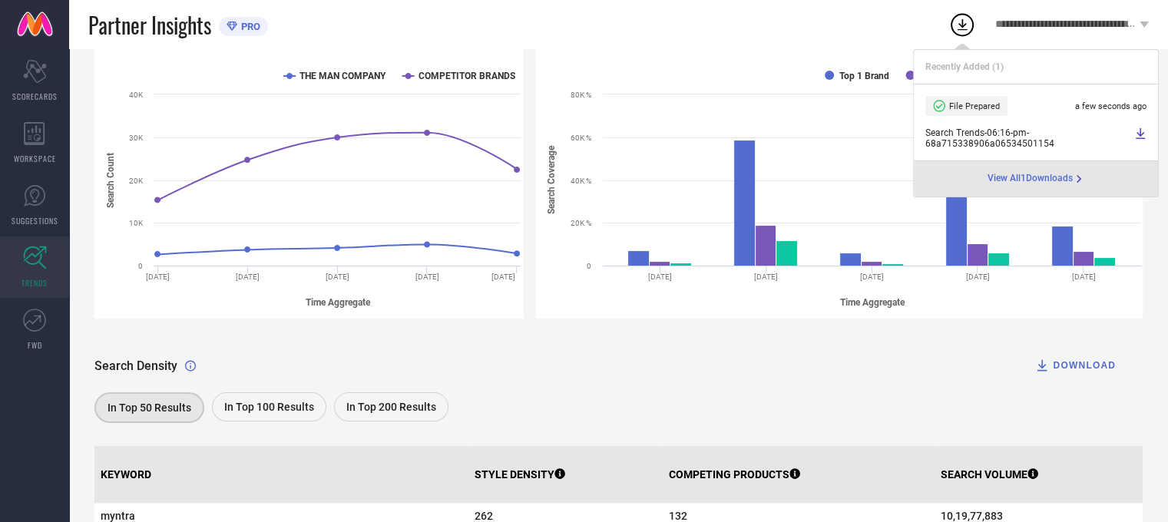
scroll to position [200, 0]
click at [903, 30] on div "Partner Insights PRO" at bounding box center [518, 24] width 860 height 49
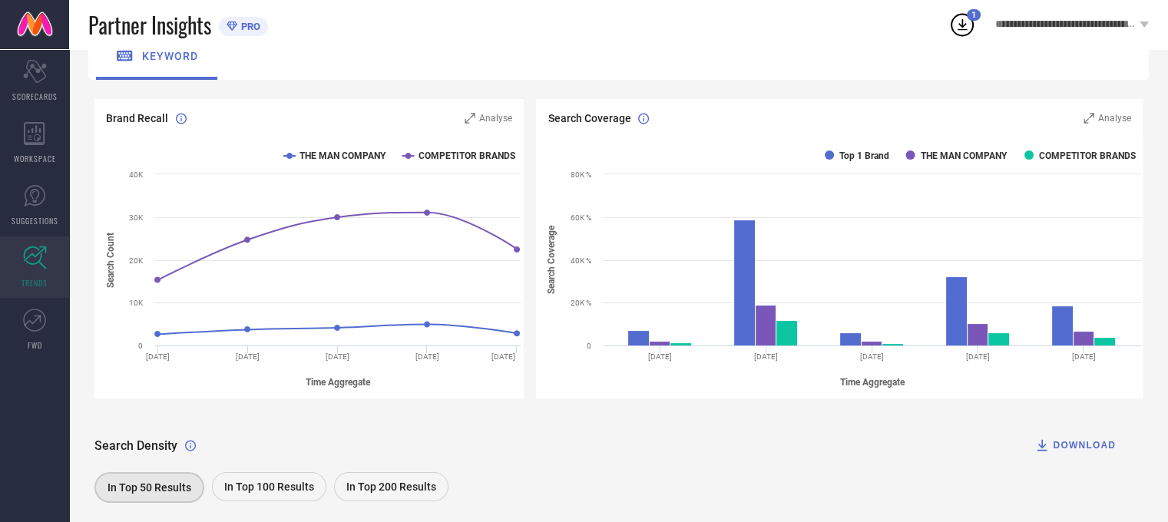
scroll to position [116, 0]
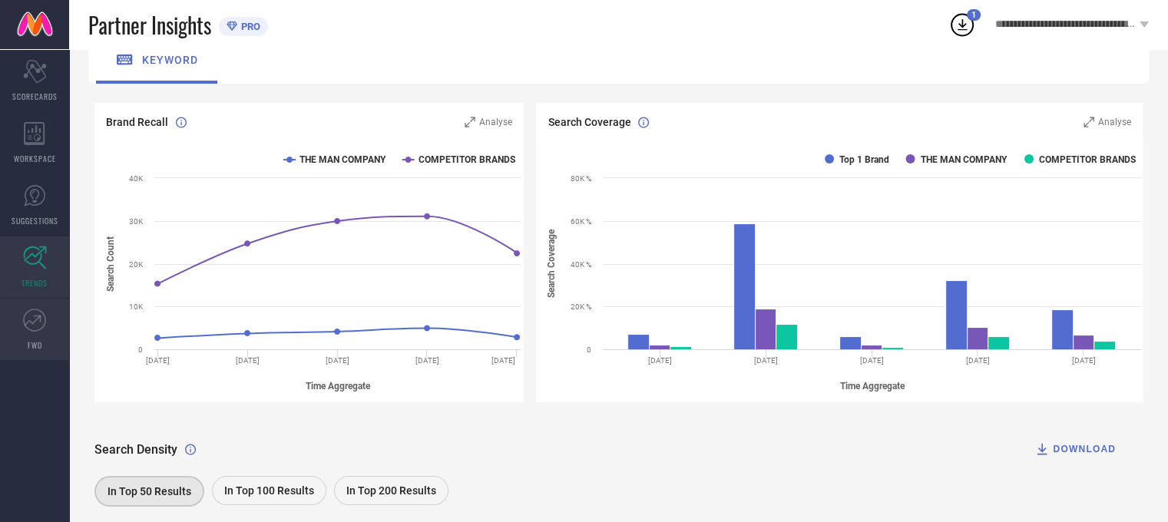
click at [28, 324] on icon at bounding box center [34, 320] width 23 height 23
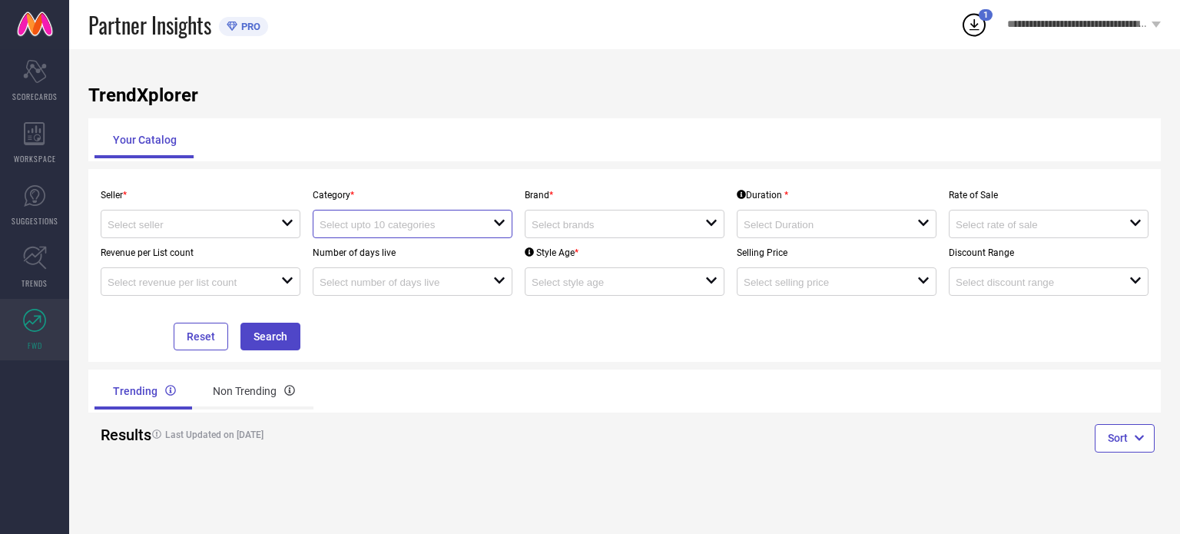
click at [401, 229] on input at bounding box center [398, 225] width 156 height 12
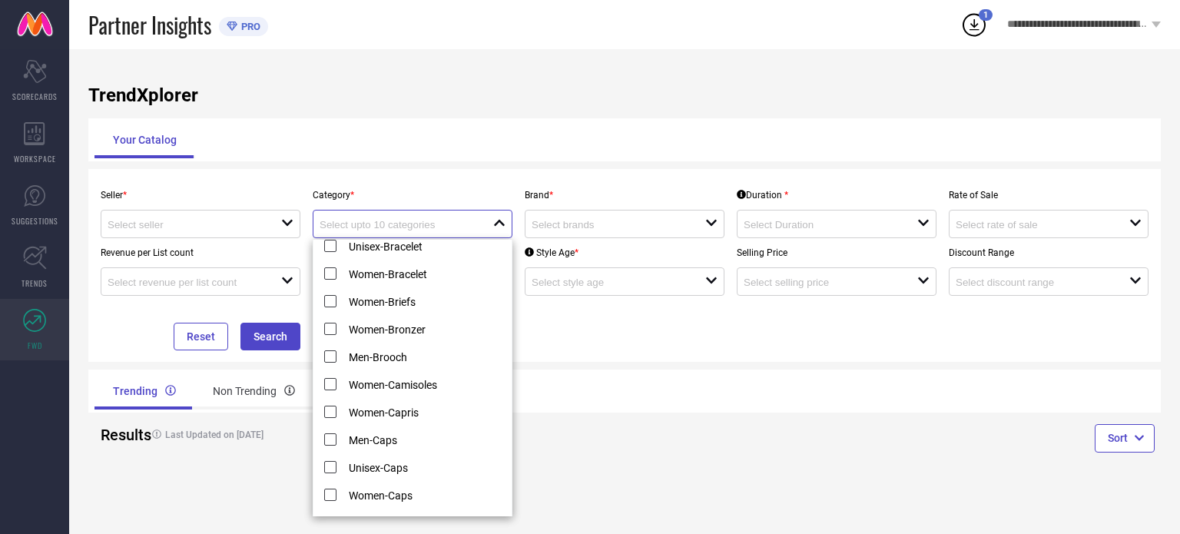
scroll to position [1066, 0]
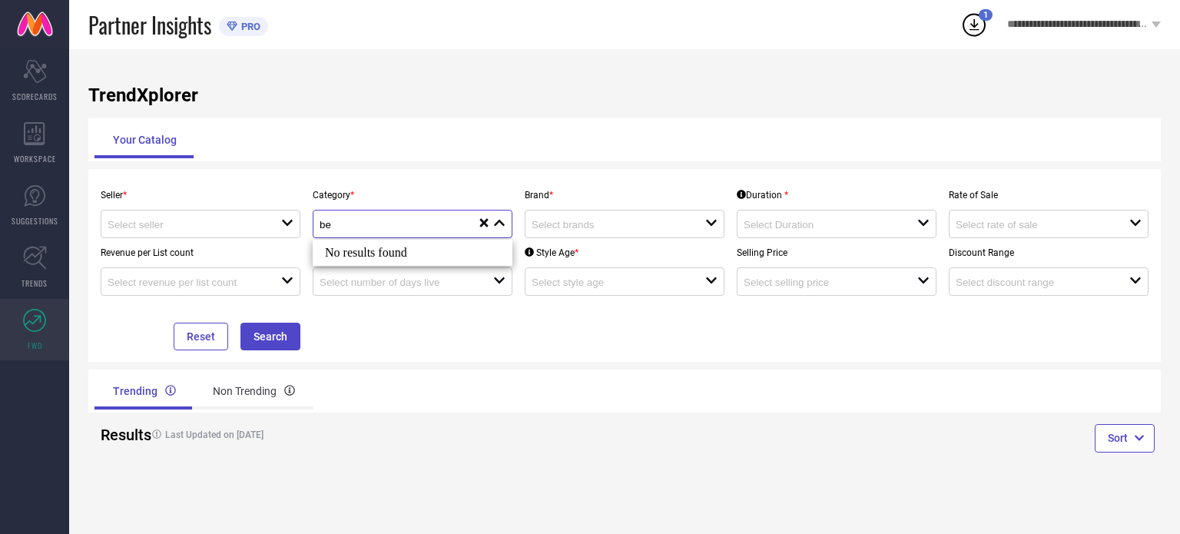
type input "b"
type input "s"
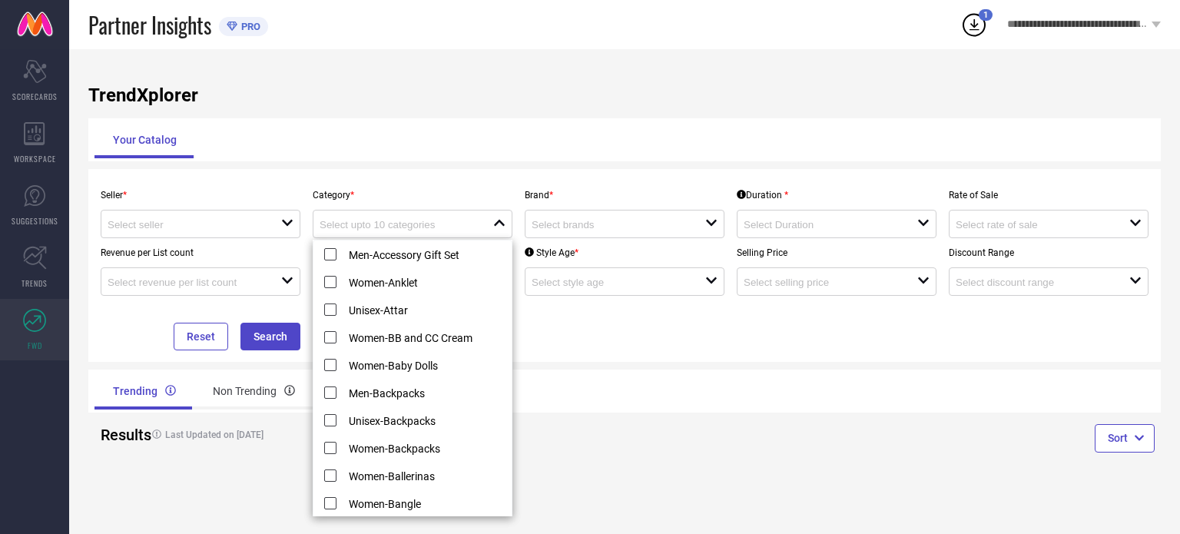
click at [464, 161] on div "Your Catalog" at bounding box center [624, 139] width 1072 height 43
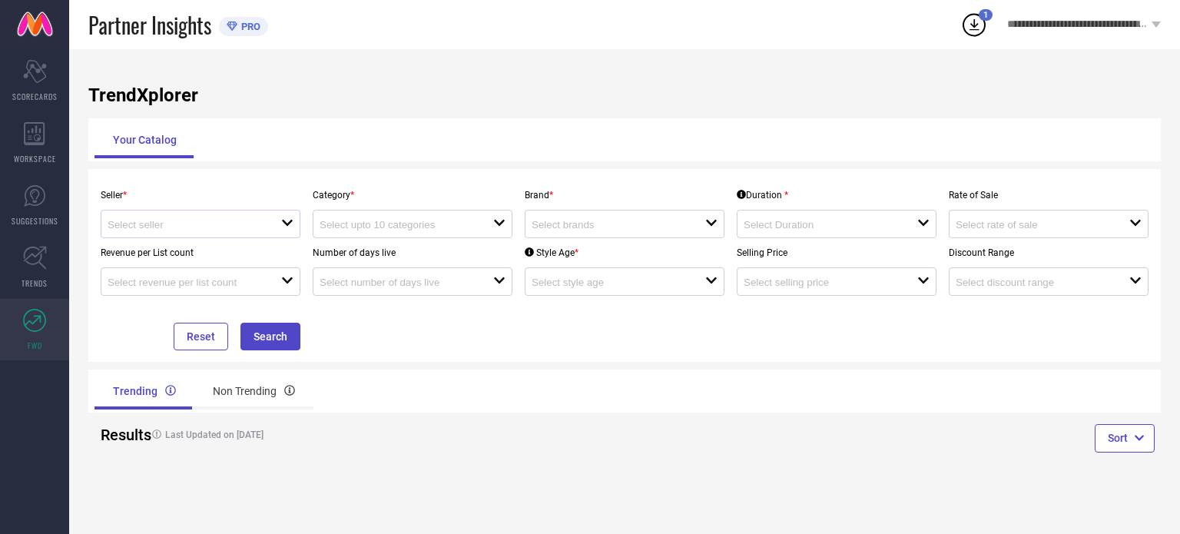
click at [279, 224] on div at bounding box center [195, 224] width 174 height 15
click at [357, 138] on div "Your Catalog" at bounding box center [624, 139] width 1060 height 37
click at [1021, 234] on div "open" at bounding box center [1049, 224] width 200 height 28
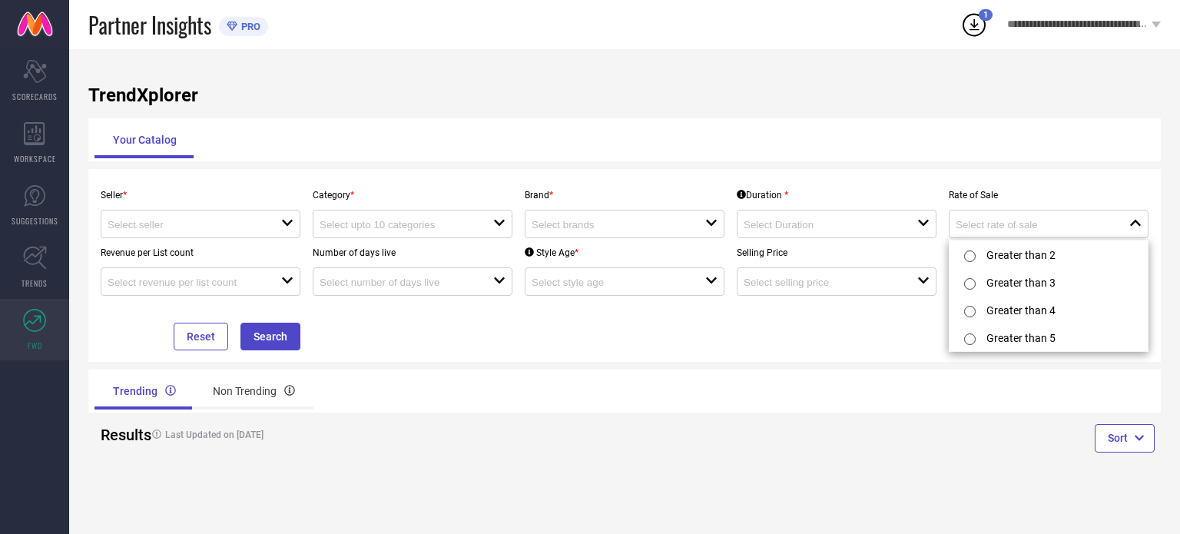
click at [997, 157] on div "Your Catalog" at bounding box center [624, 139] width 1060 height 37
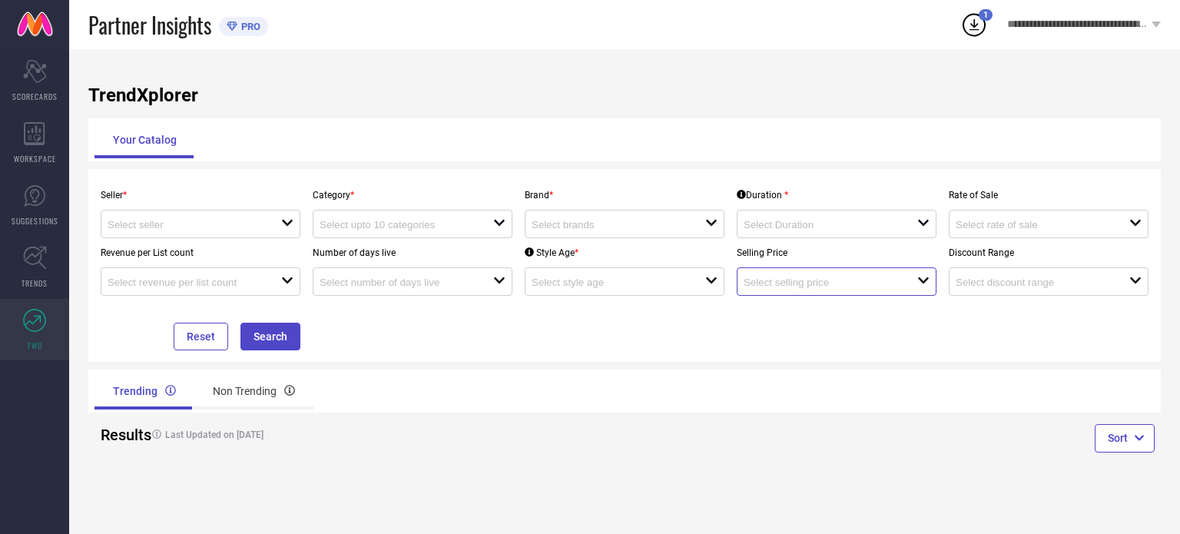
click at [876, 280] on input at bounding box center [822, 283] width 156 height 12
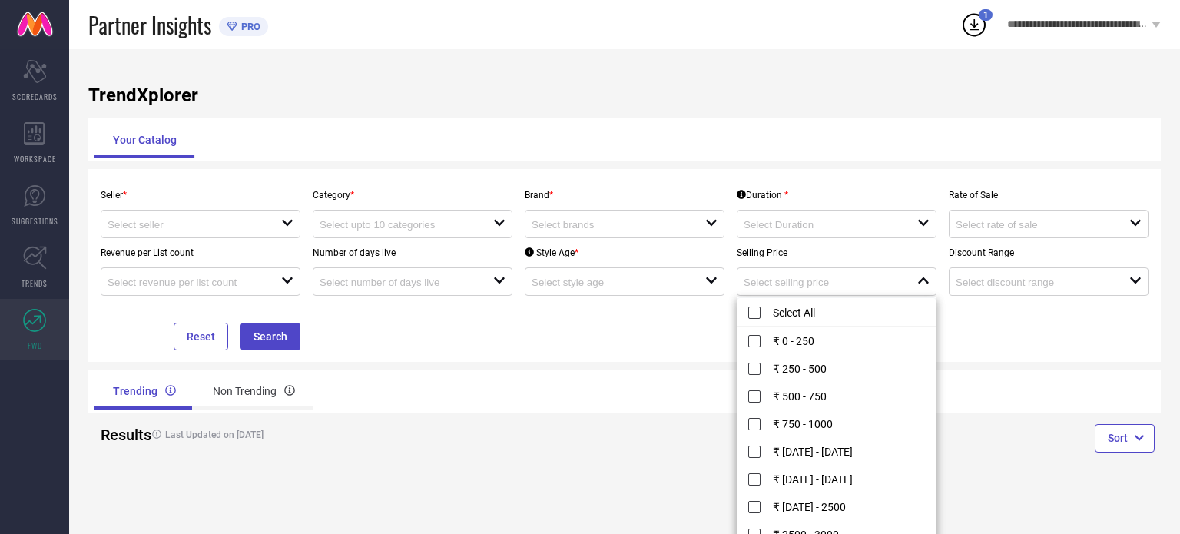
click at [845, 143] on div "Your Catalog" at bounding box center [624, 139] width 1060 height 37
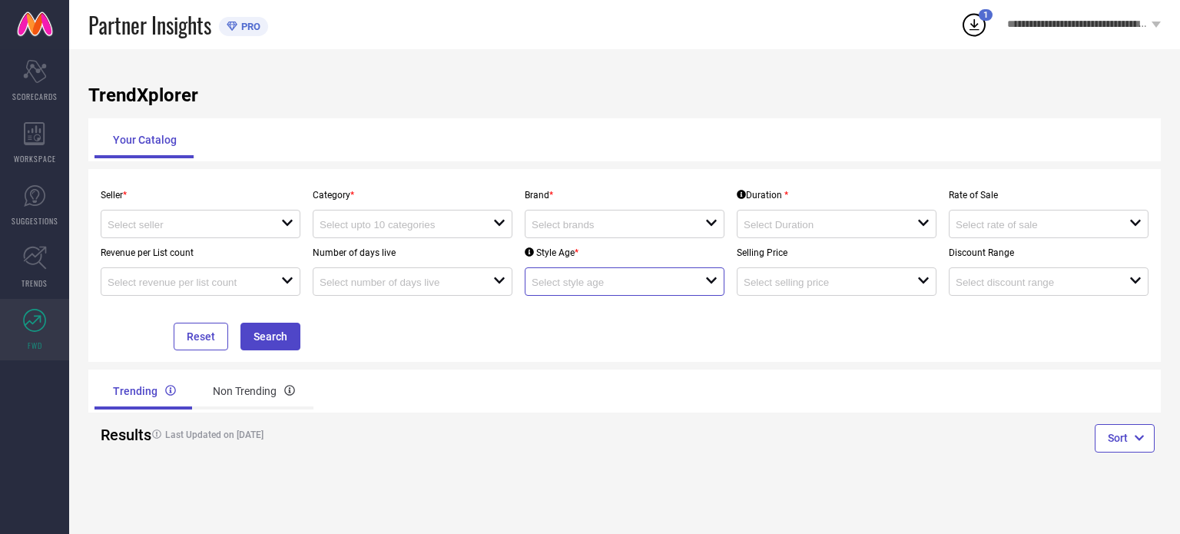
click at [619, 288] on input at bounding box center [610, 283] width 156 height 12
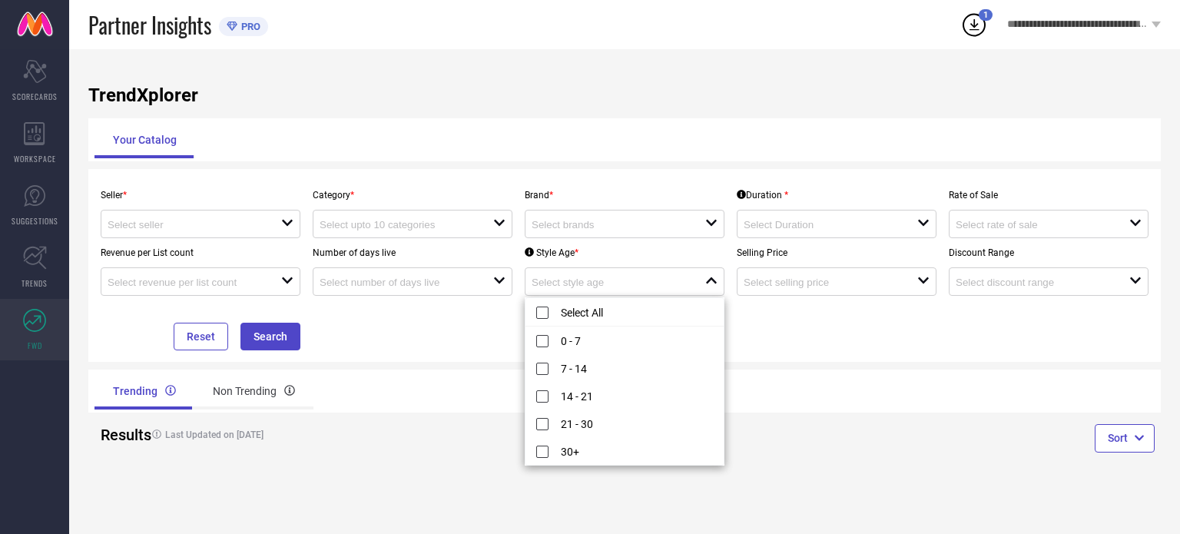
click at [598, 143] on div "Your Catalog" at bounding box center [624, 139] width 1060 height 37
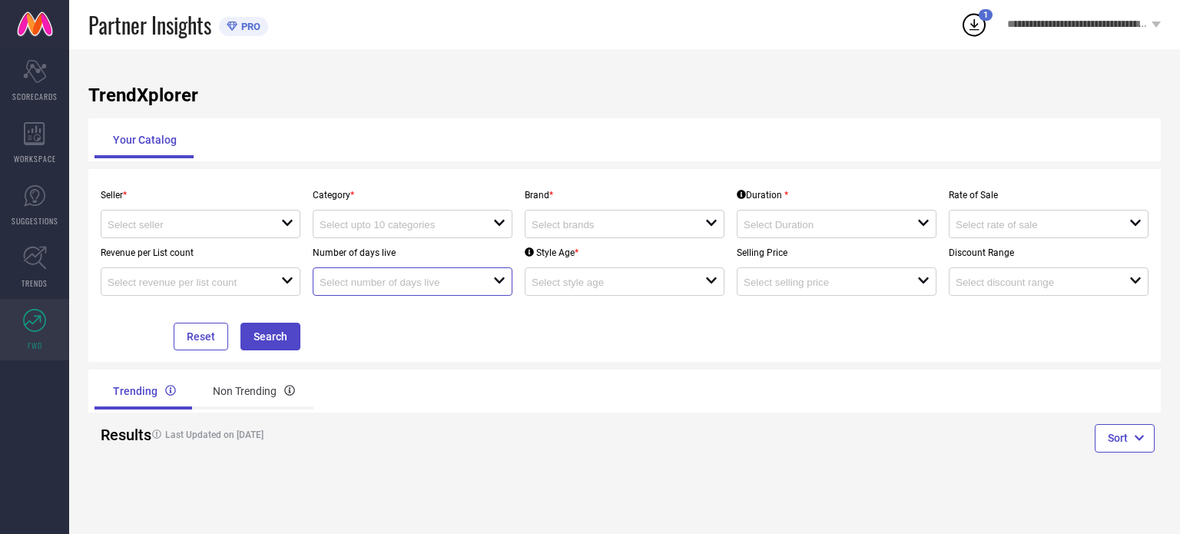
click at [475, 286] on input at bounding box center [398, 283] width 156 height 12
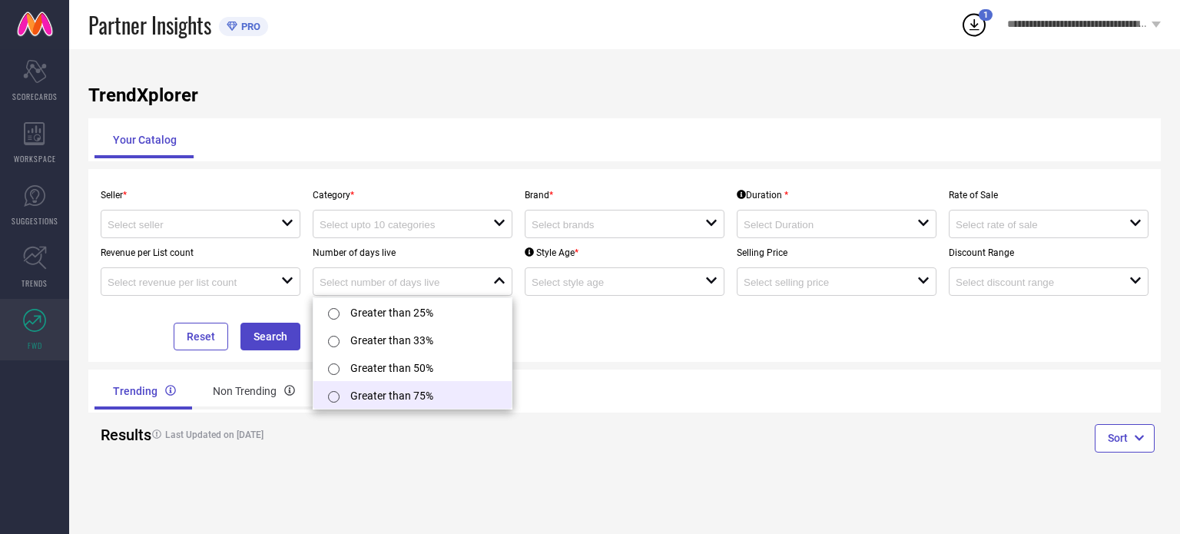
click at [396, 396] on li "Greater than 75%" at bounding box center [412, 395] width 198 height 28
type input "Greater than 75%"
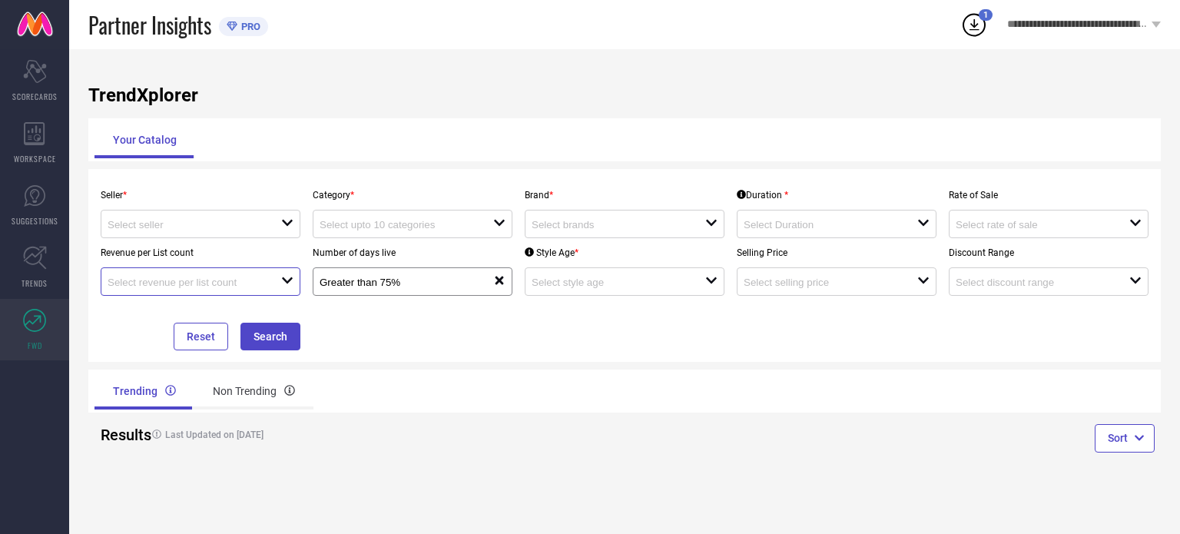
click at [257, 279] on input at bounding box center [186, 283] width 156 height 12
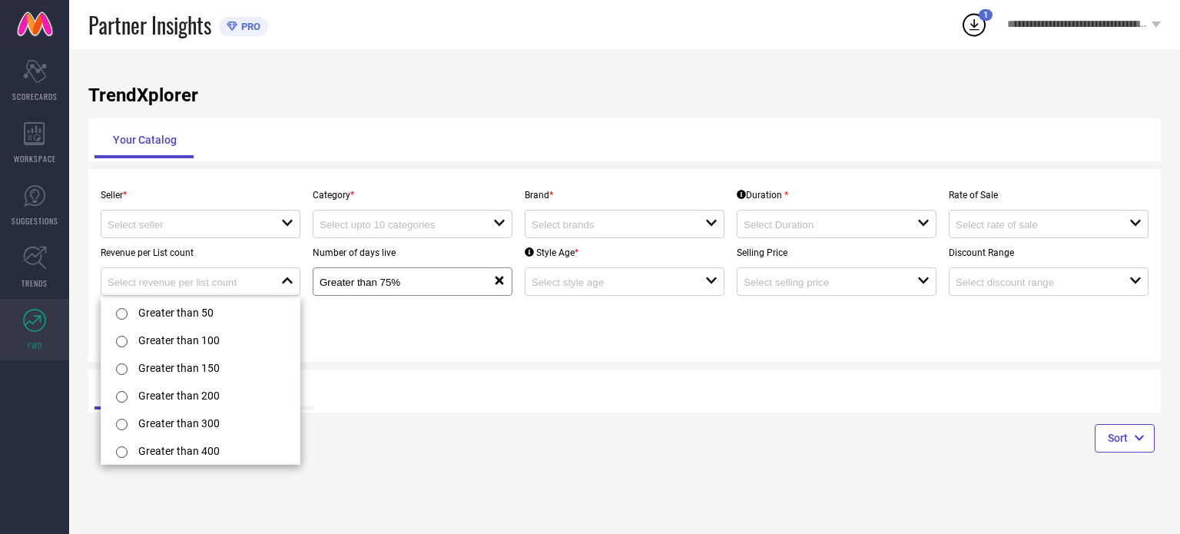
click at [403, 319] on div "Seller * open Category * open Brand * open Duration * open Rate of Sale open Re…" at bounding box center [624, 266] width 1060 height 170
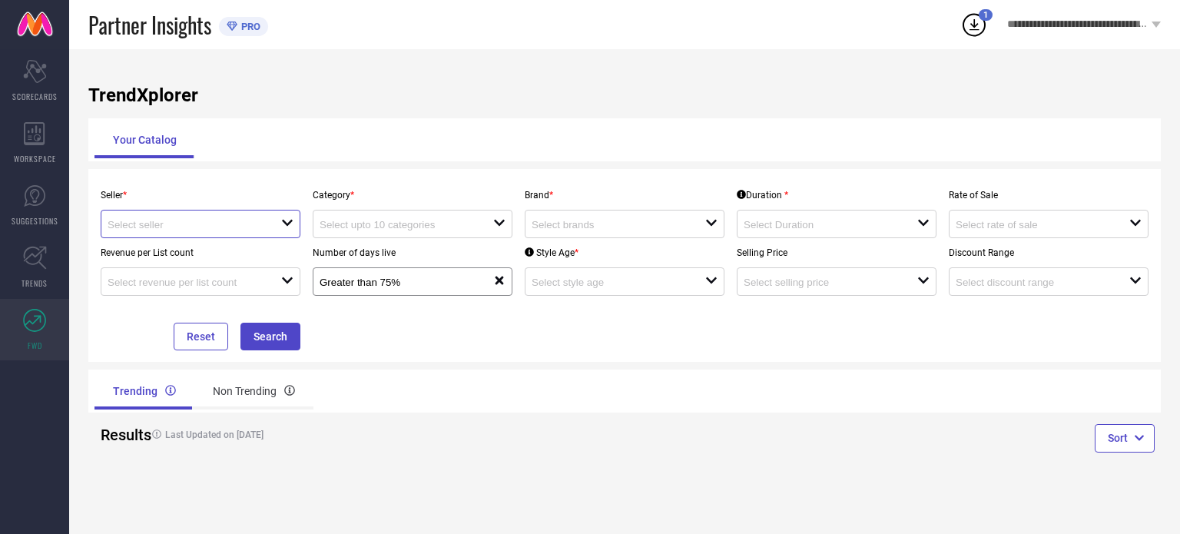
click at [259, 221] on input at bounding box center [186, 225] width 156 height 12
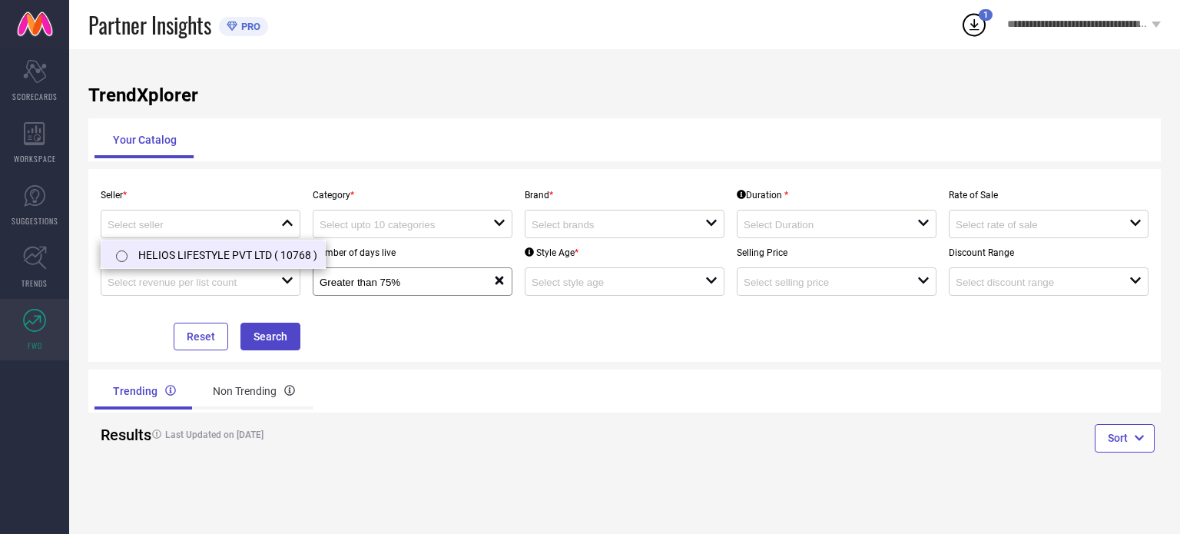
click at [243, 250] on li "HELIOS LIFESTYLE PVT LTD ( 10768 )" at bounding box center [213, 254] width 224 height 28
type input "HELIOS LIFESTYLE PVT LTD ( 10768 )"
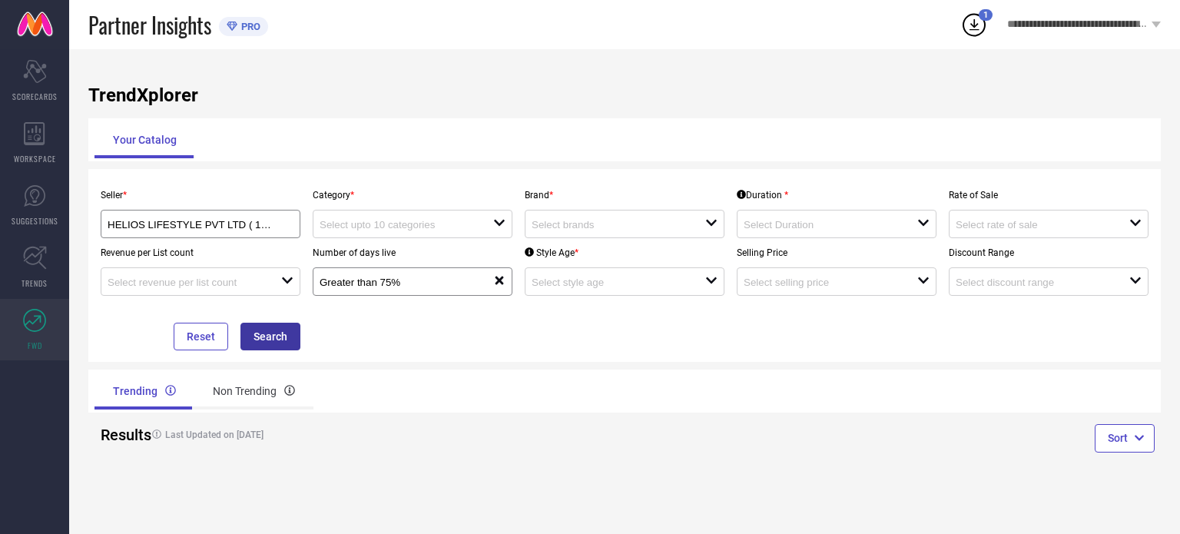
click at [286, 346] on button "Search" at bounding box center [270, 337] width 60 height 28
click at [273, 334] on button "Search" at bounding box center [270, 337] width 60 height 28
